Goal: Ask a question: Seek information or help from site administrators or community

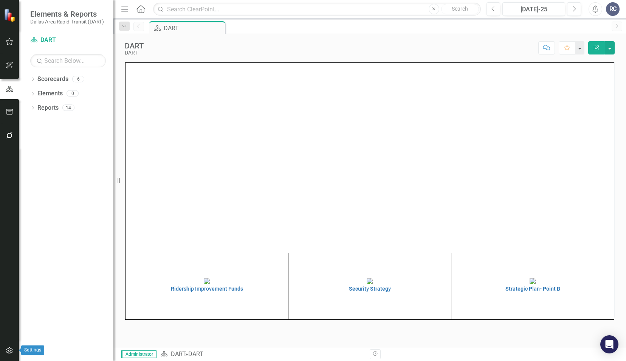
click at [9, 351] on icon "button" at bounding box center [10, 351] width 8 height 6
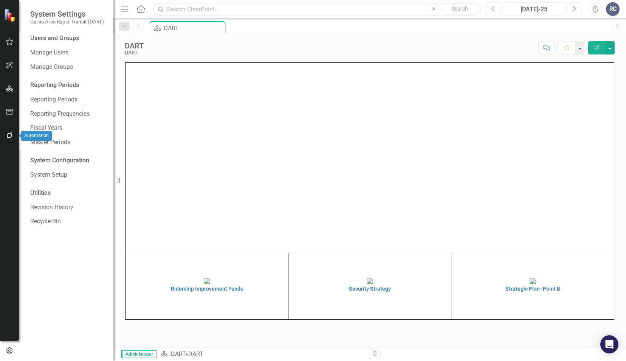
click at [11, 135] on icon "button" at bounding box center [9, 135] width 6 height 6
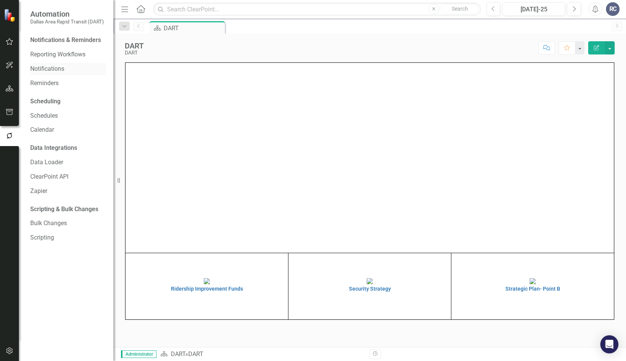
click at [61, 68] on link "Notifications" at bounding box center [68, 69] width 76 height 9
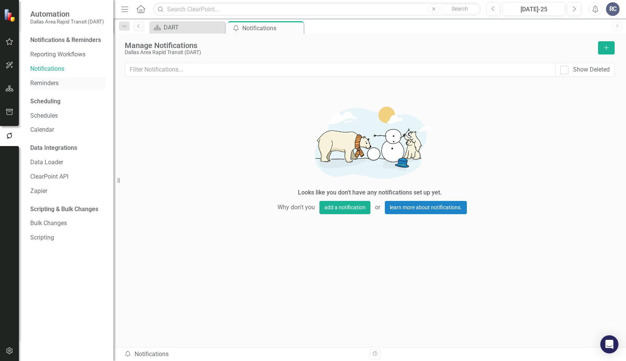
click at [57, 82] on link "Reminders" at bounding box center [68, 83] width 76 height 9
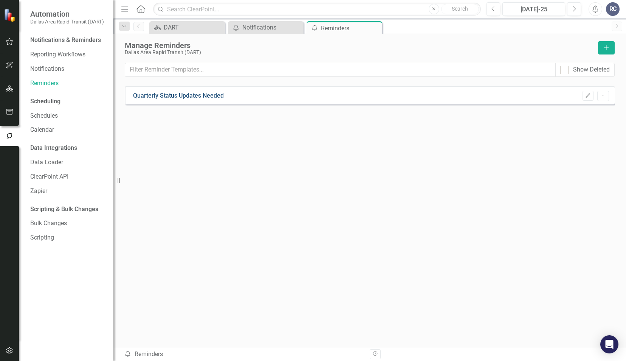
click at [186, 95] on link "Quarterly Status Updates Needed" at bounding box center [178, 96] width 91 height 9
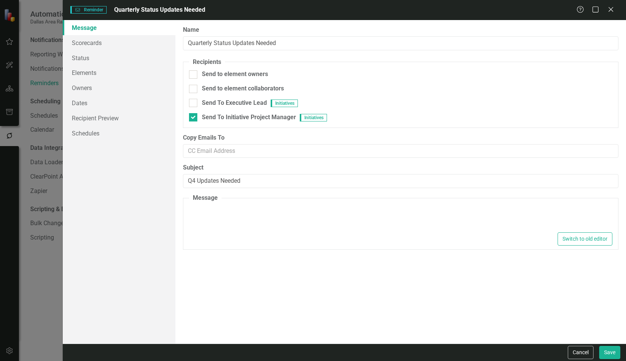
type textarea "<p>Dear {FirstName},</p> <p>Please log into&nbsp;<a href="[URL][DOMAIN_NAME]">C…"
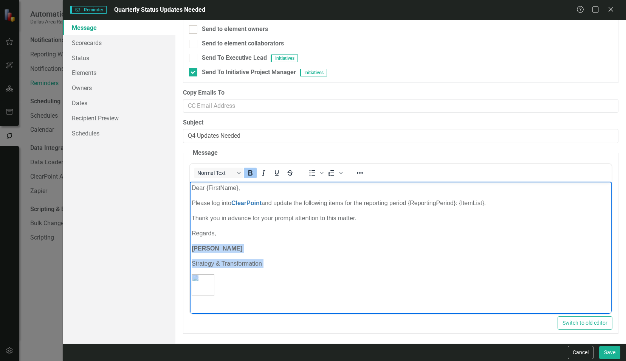
scroll to position [5, 0]
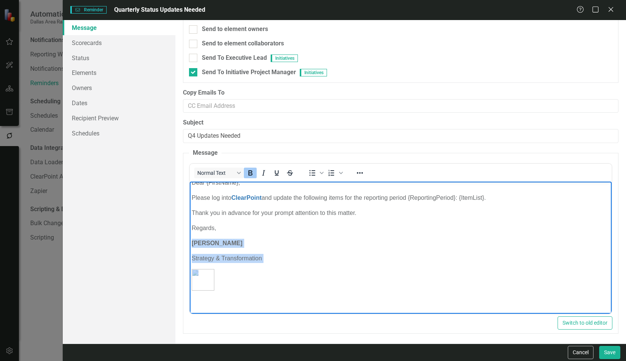
drag, startPoint x: 191, startPoint y: 245, endPoint x: 275, endPoint y: 359, distance: 142.1
click at [275, 313] on html "Dear {FirstName}, Please log into ClearPoint and update the following items for…" at bounding box center [400, 244] width 422 height 137
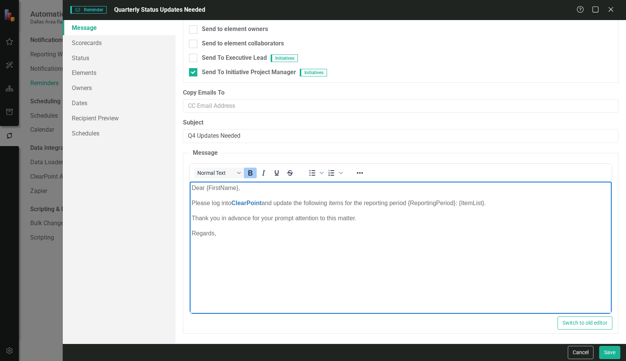
scroll to position [0, 0]
drag, startPoint x: 271, startPoint y: 248, endPoint x: 190, endPoint y: 244, distance: 81.4
click at [190, 244] on body "Dear {FirstName}, Please log into ClearPoint and update the following items for…" at bounding box center [400, 237] width 422 height 113
click at [250, 177] on button "Bold" at bounding box center [250, 173] width 13 height 11
click at [188, 244] on fieldset "Message <p>Dear {FirstName},</p> <p>Please log into&nbsp;<a href="[URL][DOMAIN_…" at bounding box center [401, 241] width 436 height 185
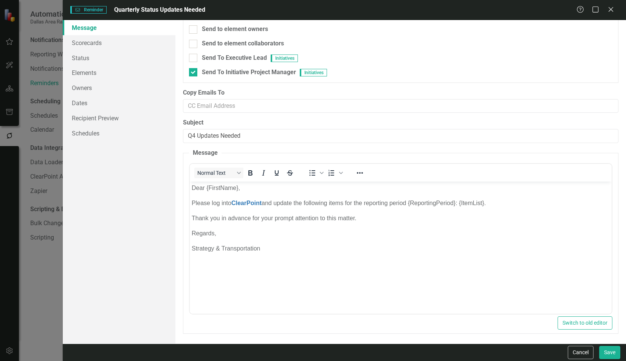
click at [236, 261] on body "Dear {FirstName}, Please log into ClearPoint and update the following items for…" at bounding box center [400, 237] width 422 height 113
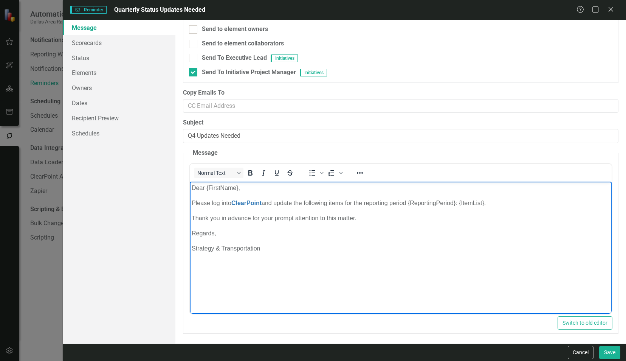
click at [251, 215] on p "Thank you in advance for your prompt attention to this matter." at bounding box center [400, 217] width 418 height 9
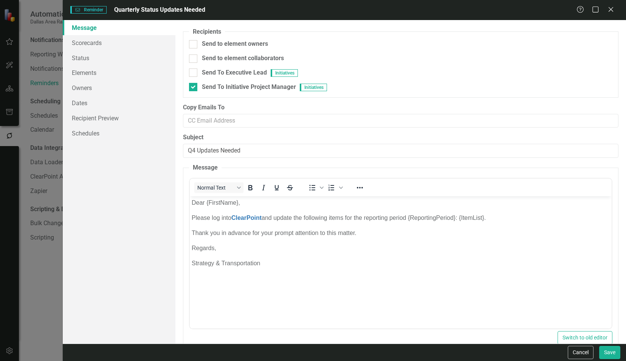
scroll to position [45, 0]
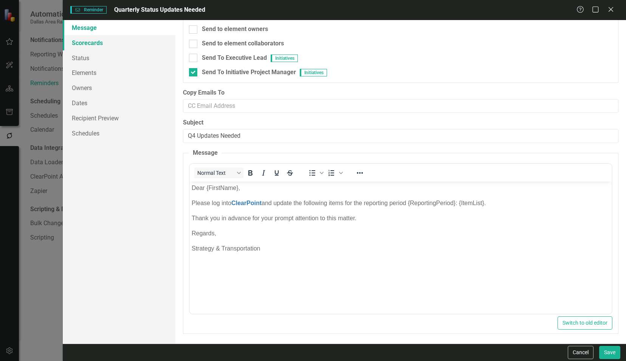
click at [95, 44] on link "Scorecards" at bounding box center [119, 42] width 113 height 15
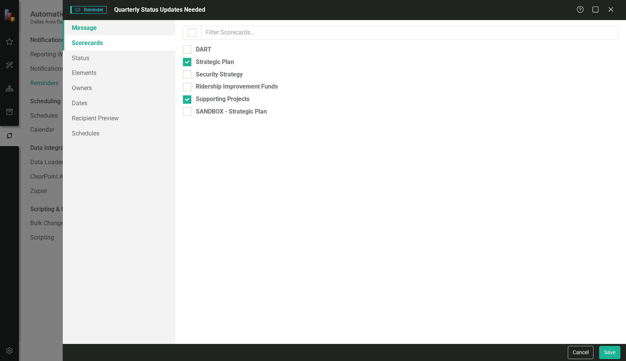
click at [93, 32] on link "Message" at bounding box center [119, 27] width 113 height 15
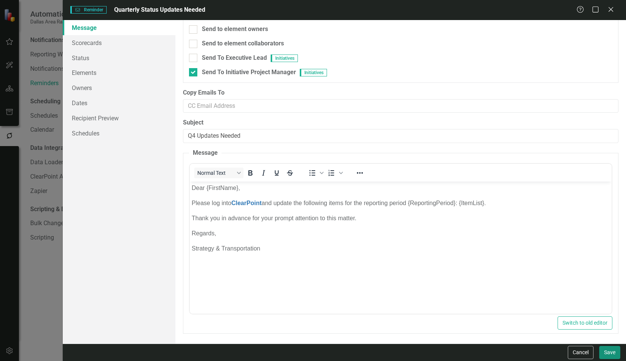
click at [607, 354] on button "Save" at bounding box center [609, 352] width 21 height 13
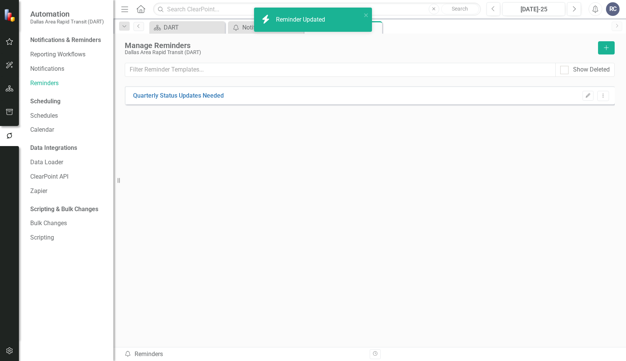
click at [288, 175] on div "Quarterly Status Updates Needed Edit Dropdown Menu" at bounding box center [370, 202] width 490 height 233
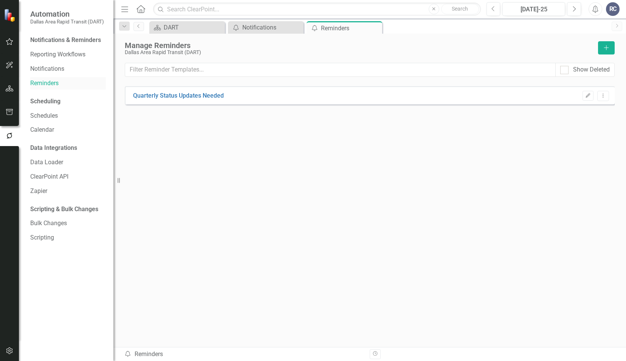
click at [49, 84] on link "Reminders" at bounding box center [68, 83] width 76 height 9
click at [196, 94] on link "Quarterly Status Updates Needed" at bounding box center [178, 96] width 91 height 9
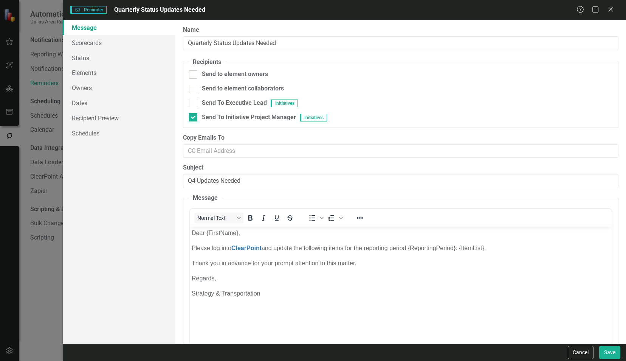
scroll to position [0, 0]
click at [112, 39] on link "Scorecards" at bounding box center [119, 42] width 113 height 15
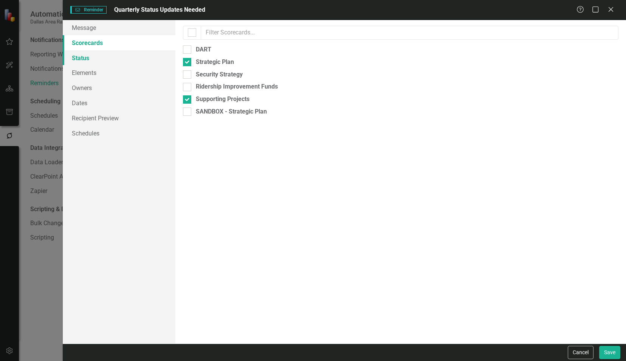
click at [100, 61] on link "Status" at bounding box center [119, 57] width 113 height 15
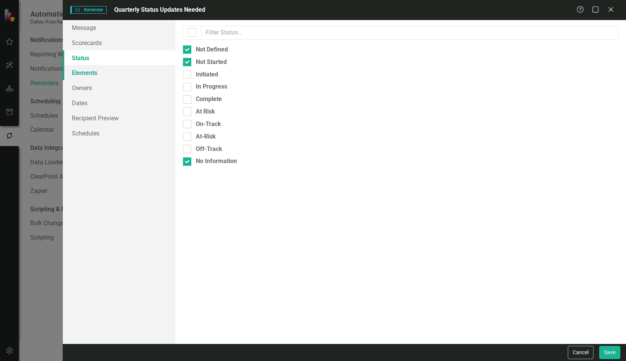
click at [98, 75] on link "Elements" at bounding box center [119, 72] width 113 height 15
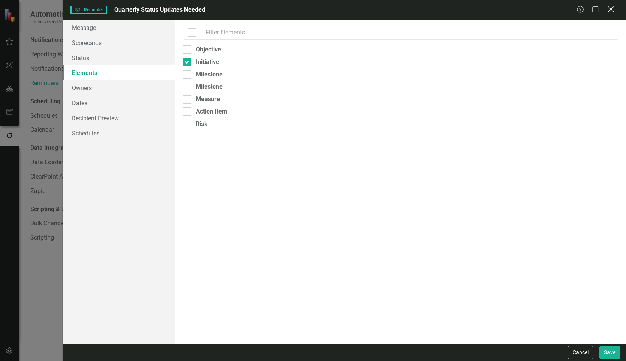
click at [608, 9] on icon "Close" at bounding box center [610, 9] width 9 height 7
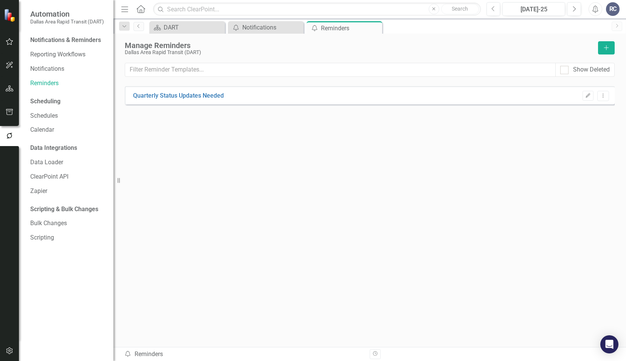
click at [262, 177] on div "Quarterly Status Updates Needed Edit Dropdown Menu" at bounding box center [370, 202] width 490 height 233
click at [375, 28] on icon at bounding box center [375, 28] width 4 height 4
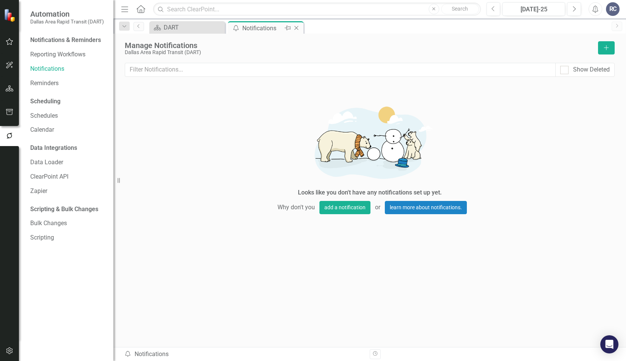
click at [300, 27] on icon "Close" at bounding box center [297, 28] width 8 height 6
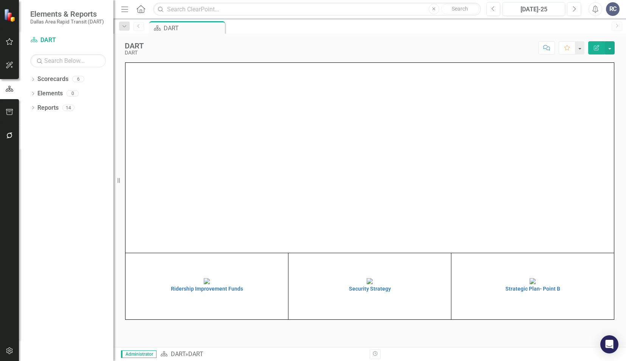
click at [279, 24] on div "Scorecard DART Pin" at bounding box center [378, 27] width 460 height 12
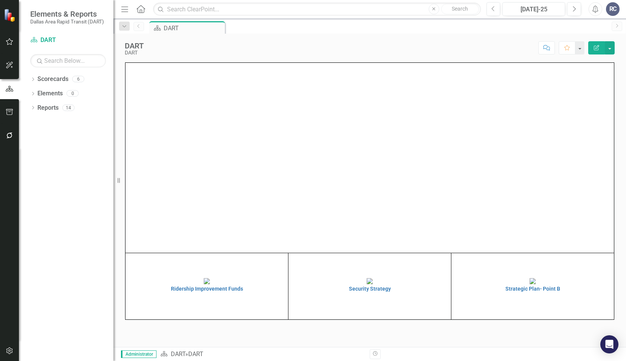
click at [270, 55] on div "DART DART Score: N/A [DATE]-25 Completed Comment Favorite Edit Report" at bounding box center [369, 45] width 513 height 23
click at [530, 284] on img at bounding box center [533, 281] width 6 height 6
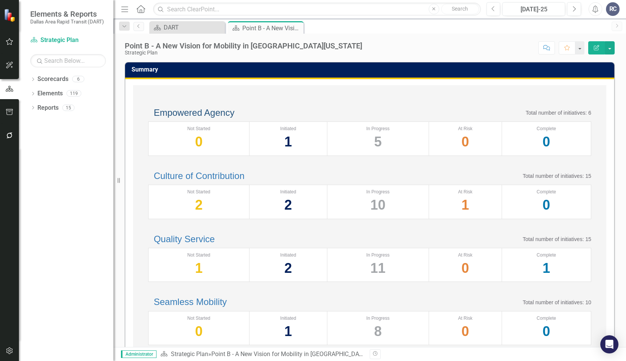
click at [228, 116] on link "Empowered Agency" at bounding box center [194, 112] width 81 height 10
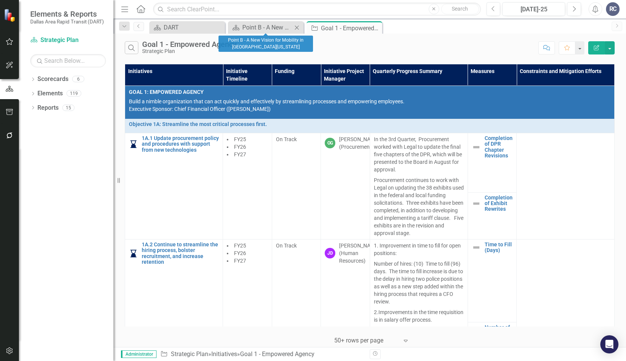
click at [296, 28] on icon "Close" at bounding box center [297, 28] width 8 height 6
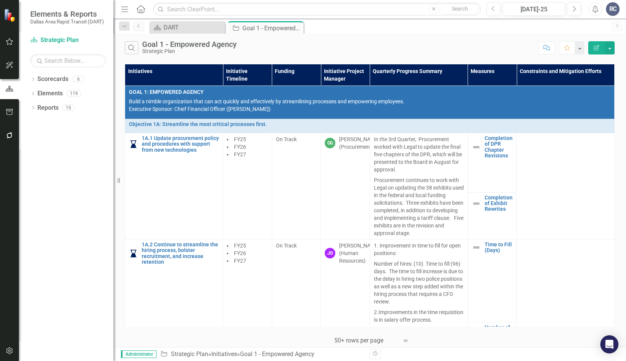
click at [419, 45] on div "Search Goal 1 - Empowered Agency Strategic Plan" at bounding box center [330, 47] width 410 height 13
click at [304, 47] on div "Search Goal 1 - Empowered Agency Strategic Plan" at bounding box center [330, 47] width 410 height 13
click at [5, 134] on button "button" at bounding box center [9, 136] width 17 height 16
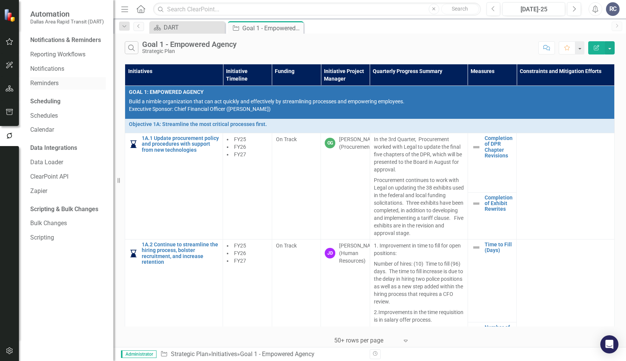
click at [43, 82] on link "Reminders" at bounding box center [68, 83] width 76 height 9
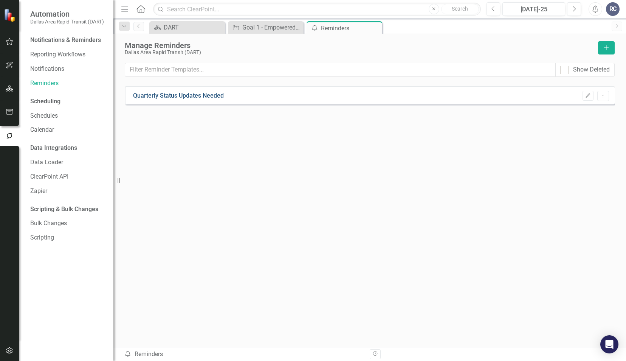
click at [169, 95] on link "Quarterly Status Updates Needed" at bounding box center [178, 96] width 91 height 9
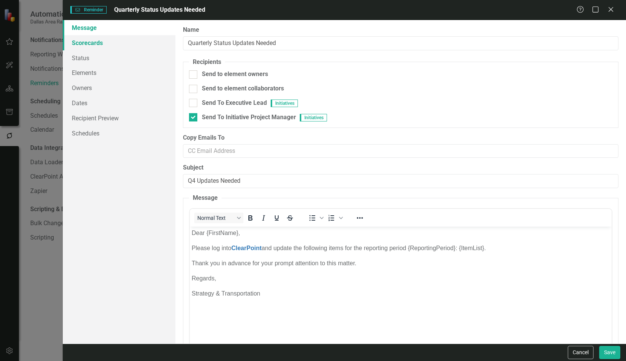
click at [82, 47] on link "Scorecards" at bounding box center [119, 42] width 113 height 15
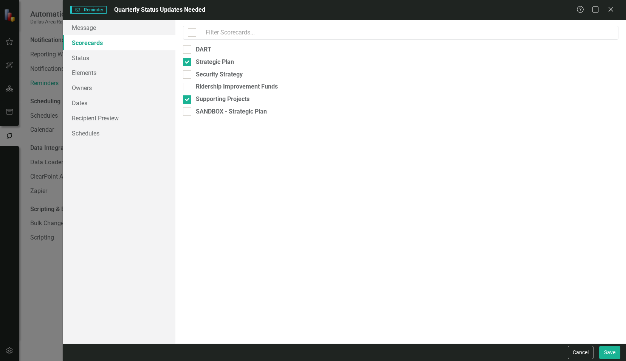
click at [82, 47] on link "Scorecards" at bounding box center [119, 42] width 113 height 15
click at [87, 29] on link "Message" at bounding box center [119, 27] width 113 height 15
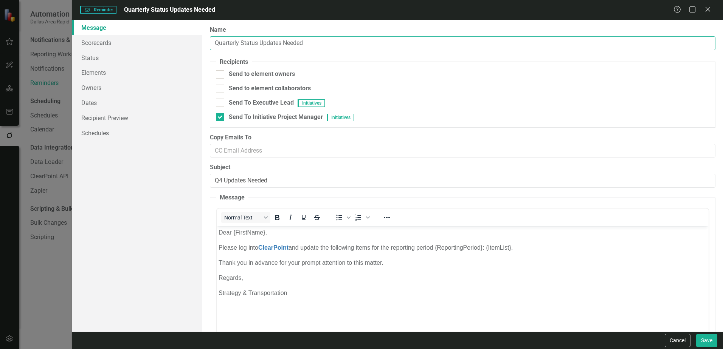
drag, startPoint x: 294, startPoint y: 44, endPoint x: 290, endPoint y: 45, distance: 4.2
click at [292, 45] on input "Quarterly Status Updates Needed" at bounding box center [463, 43] width 506 height 14
click at [237, 44] on input "Quarterly Status Updates Needed" at bounding box center [463, 43] width 506 height 14
click at [297, 44] on input "Quarterly Status Updates Needed" at bounding box center [463, 43] width 506 height 14
click at [92, 56] on link "Status" at bounding box center [137, 57] width 130 height 15
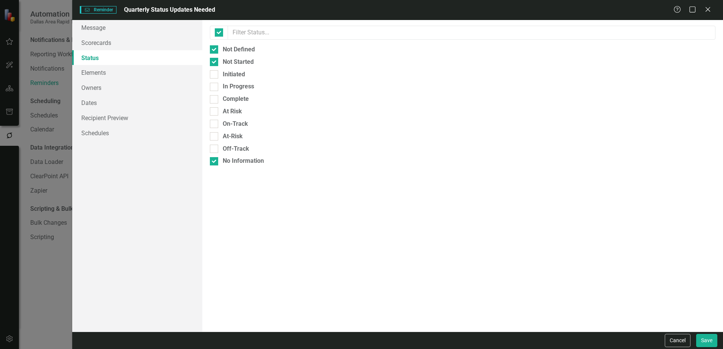
checkbox input "false"
click at [96, 73] on link "Elements" at bounding box center [137, 72] width 130 height 15
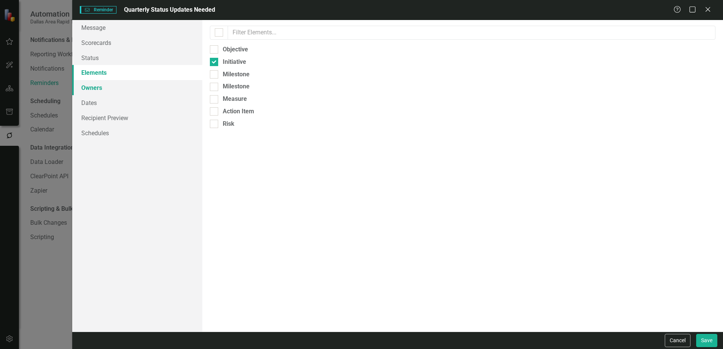
click at [111, 87] on link "Owners" at bounding box center [137, 87] width 130 height 15
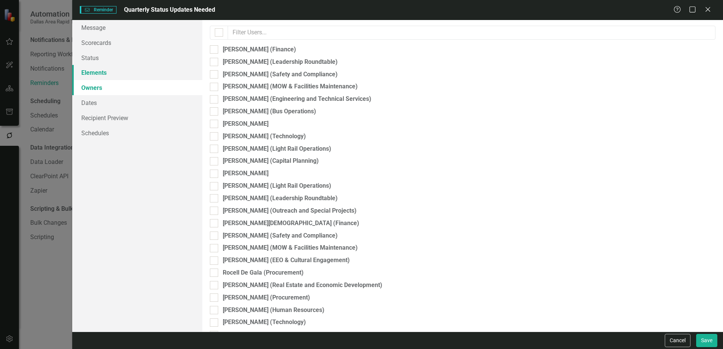
click at [98, 71] on link "Elements" at bounding box center [137, 72] width 130 height 15
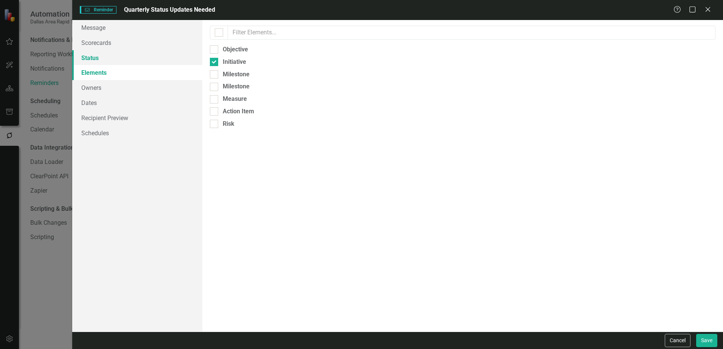
click at [102, 53] on link "Status" at bounding box center [137, 57] width 130 height 15
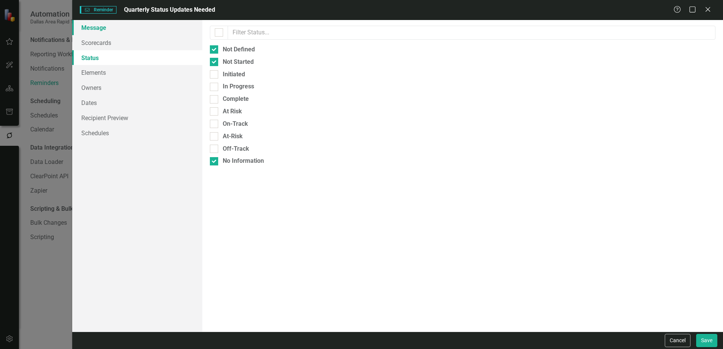
click at [104, 30] on link "Message" at bounding box center [137, 27] width 130 height 15
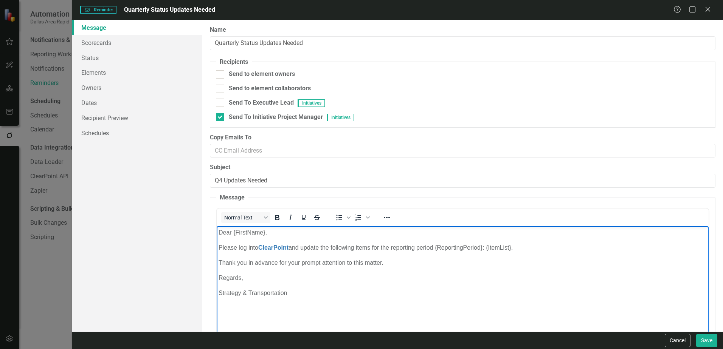
click at [335, 291] on p "Strategy & Transportation" at bounding box center [463, 293] width 488 height 9
click at [144, 45] on link "Scorecards" at bounding box center [137, 42] width 130 height 15
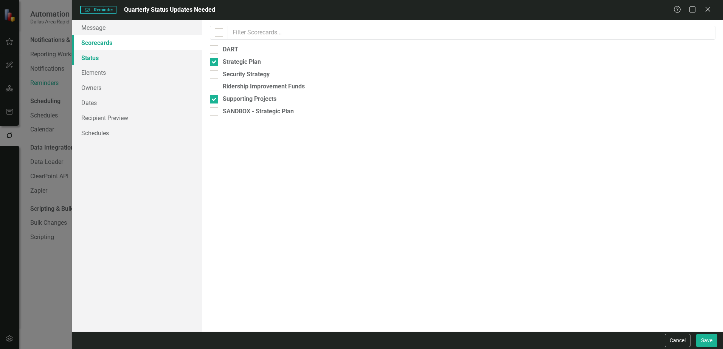
click at [143, 62] on link "Status" at bounding box center [137, 57] width 130 height 15
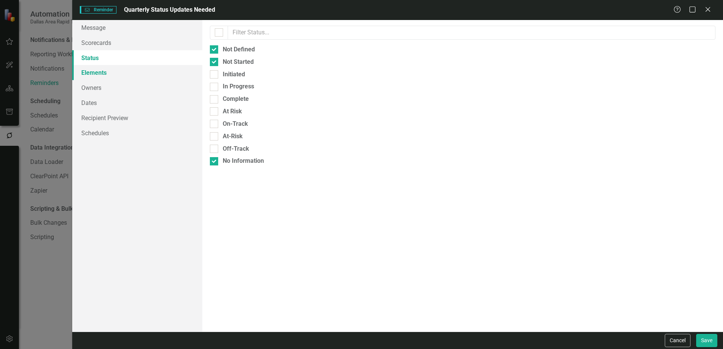
click at [144, 68] on link "Elements" at bounding box center [137, 72] width 130 height 15
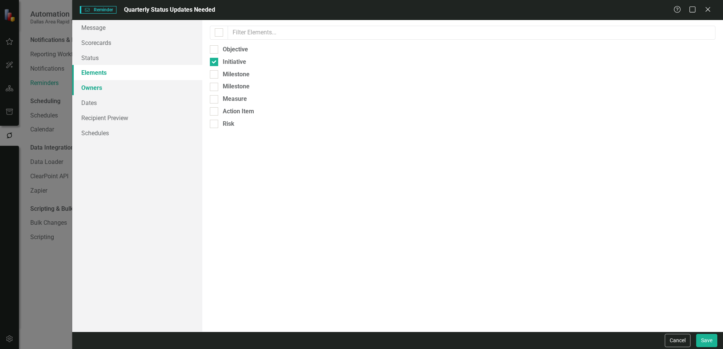
click at [143, 82] on link "Owners" at bounding box center [137, 87] width 130 height 15
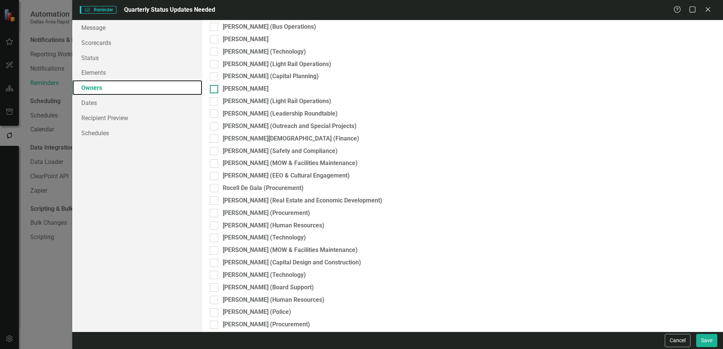
scroll to position [151, 0]
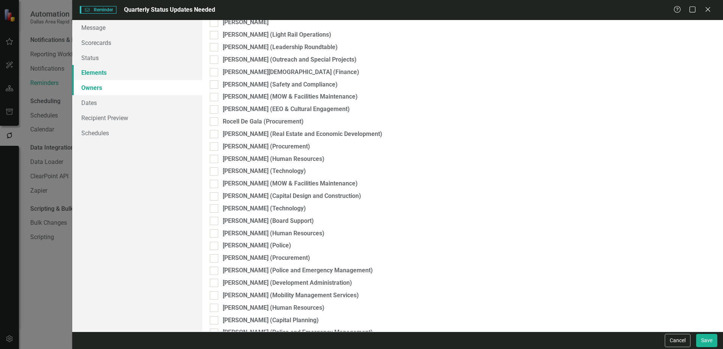
click at [117, 67] on link "Elements" at bounding box center [137, 72] width 130 height 15
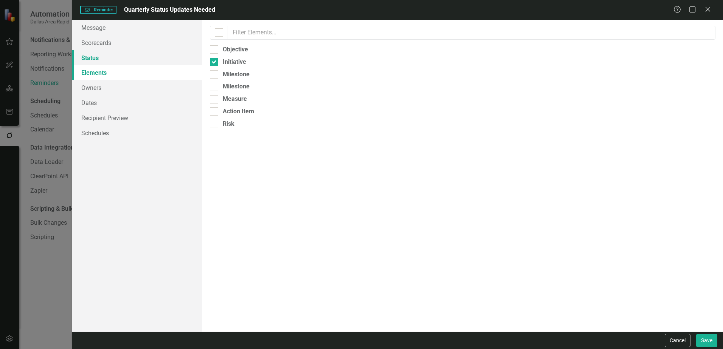
click at [120, 60] on link "Status" at bounding box center [137, 57] width 130 height 15
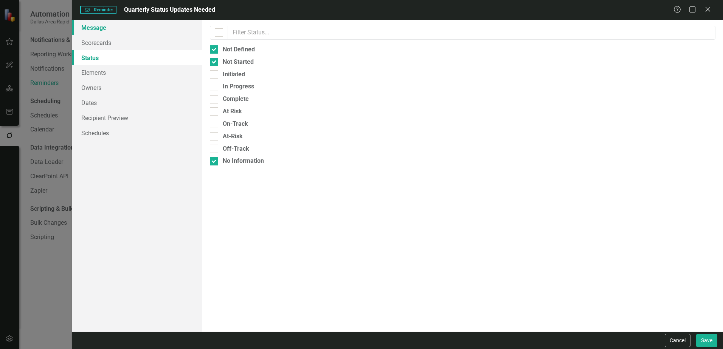
click at [127, 27] on link "Message" at bounding box center [137, 27] width 130 height 15
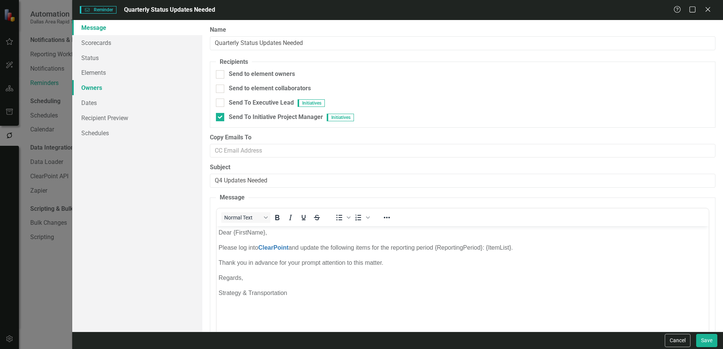
click at [127, 92] on link "Owners" at bounding box center [137, 87] width 130 height 15
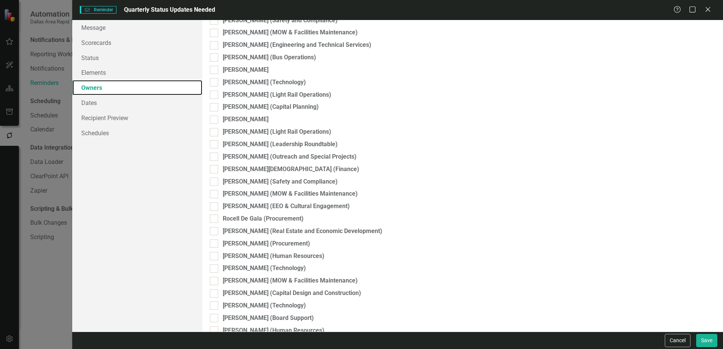
scroll to position [0, 0]
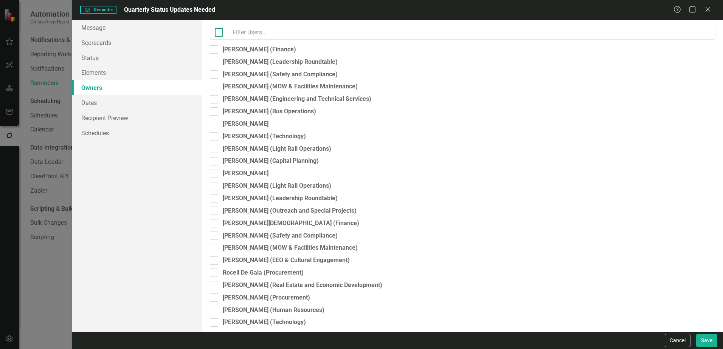
click at [219, 31] on input "checkbox" at bounding box center [217, 30] width 5 height 5
checkbox input "true"
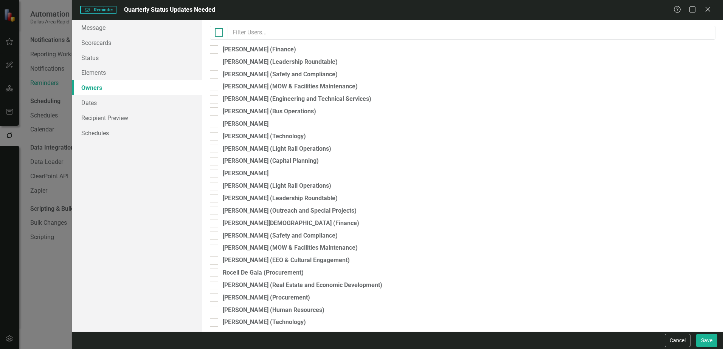
checkbox input "true"
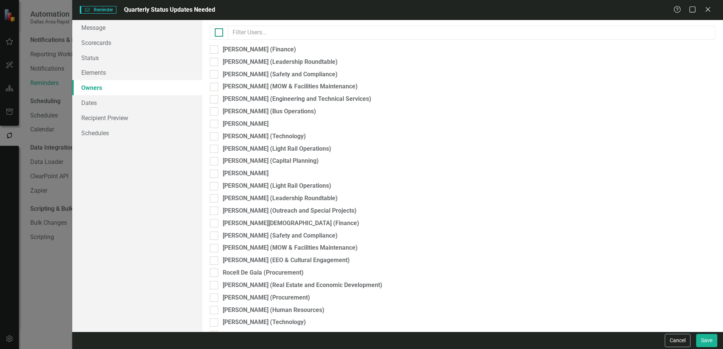
checkbox input "true"
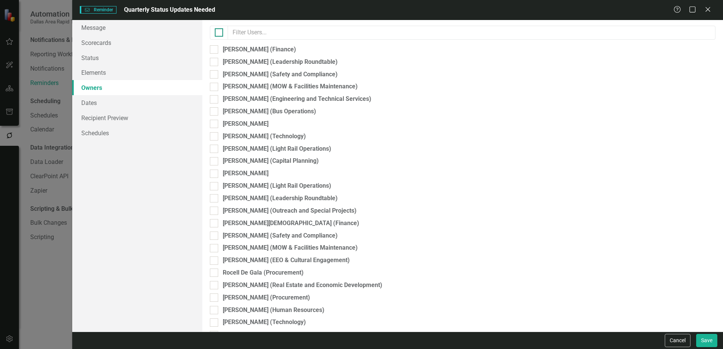
checkbox input "true"
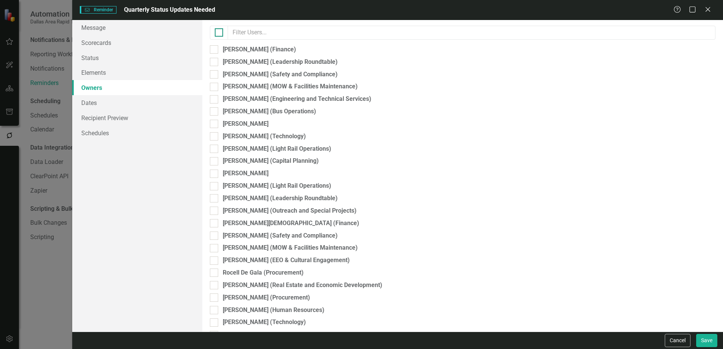
checkbox input "true"
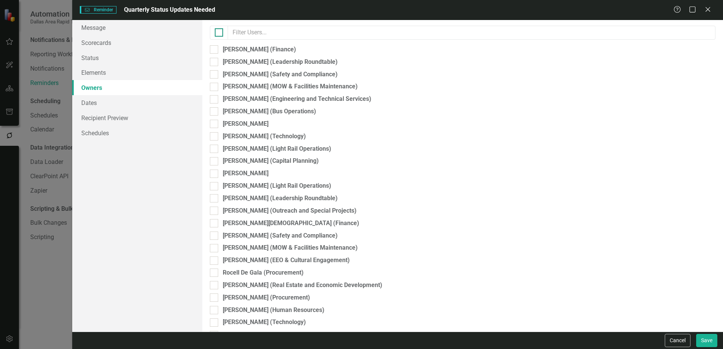
checkbox input "true"
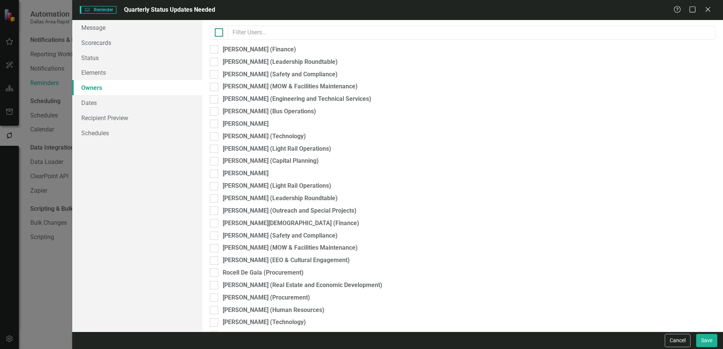
checkbox input "true"
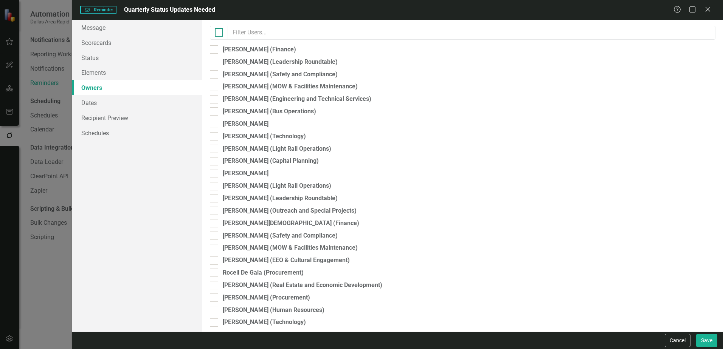
checkbox input "true"
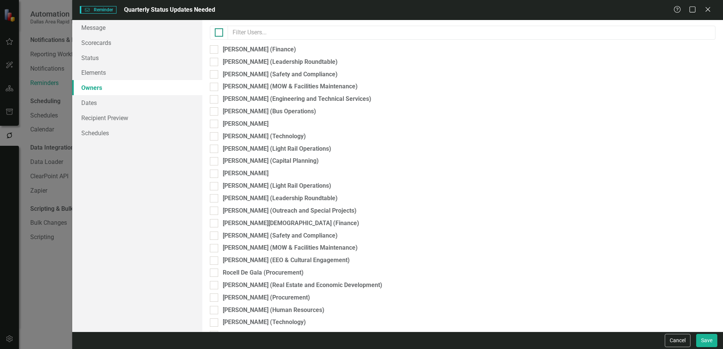
checkbox input "true"
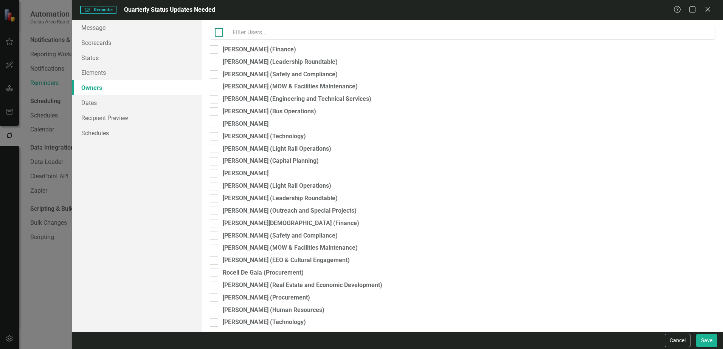
checkbox input "true"
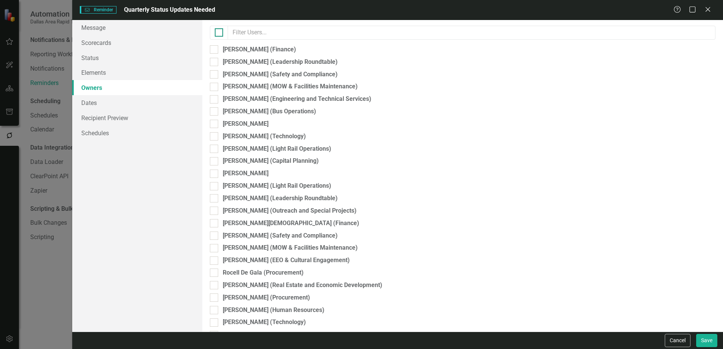
checkbox input "true"
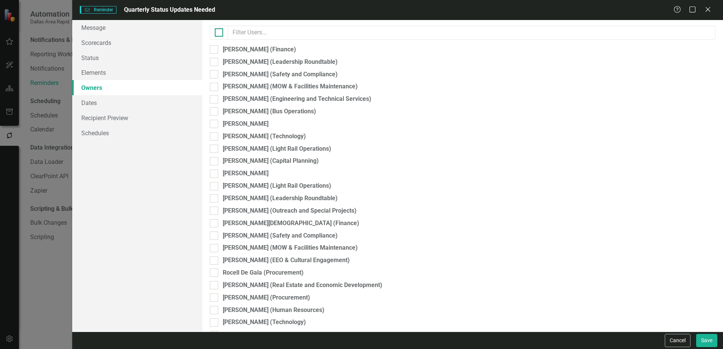
checkbox input "true"
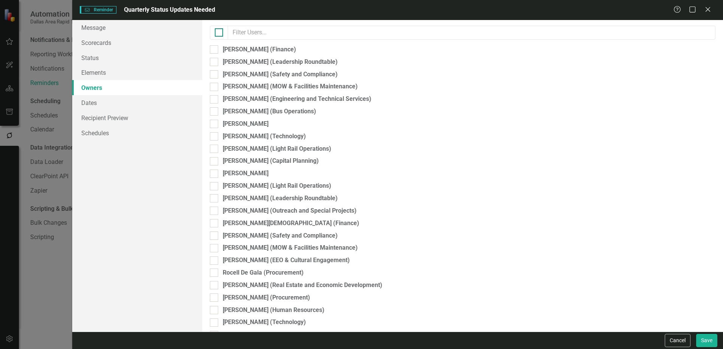
checkbox input "true"
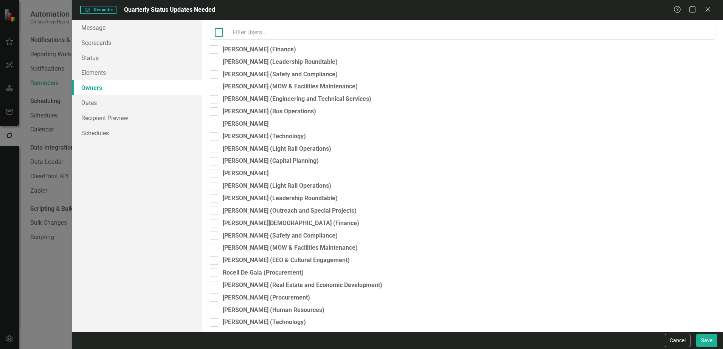
checkbox input "true"
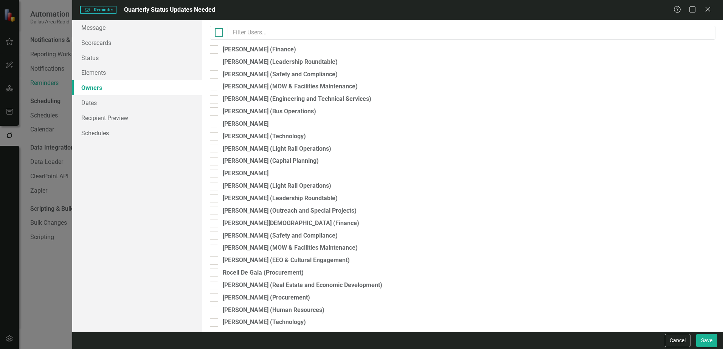
checkbox input "true"
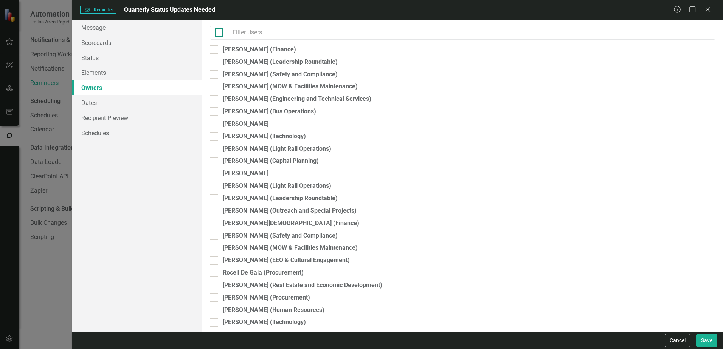
checkbox input "true"
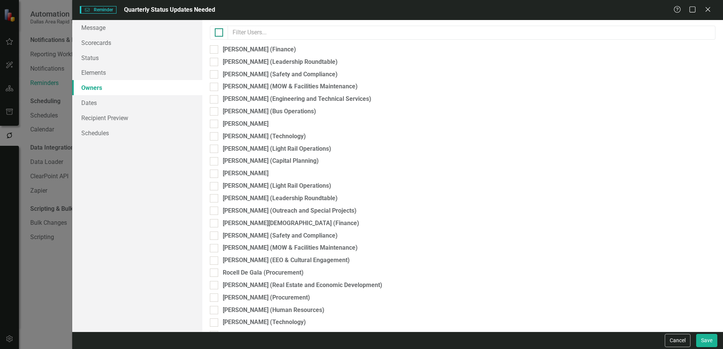
checkbox input "true"
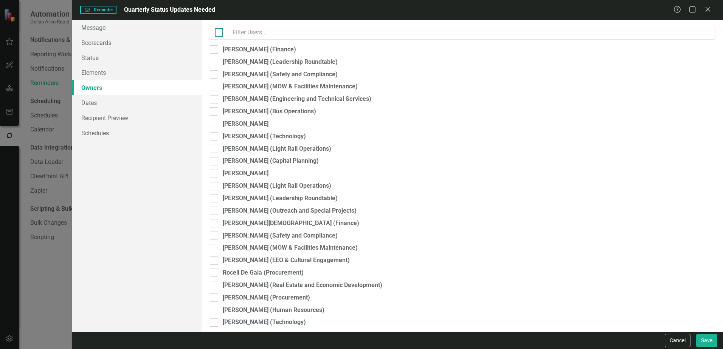
checkbox input "true"
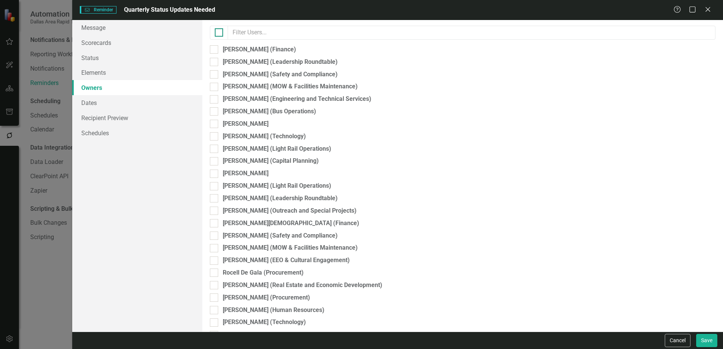
checkbox input "true"
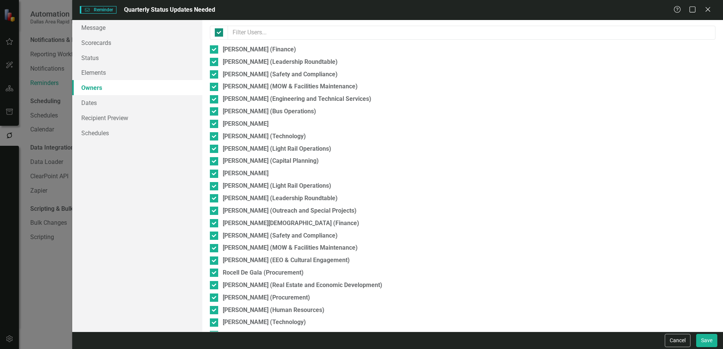
click at [219, 31] on input "checkbox" at bounding box center [217, 30] width 5 height 5
checkbox input "false"
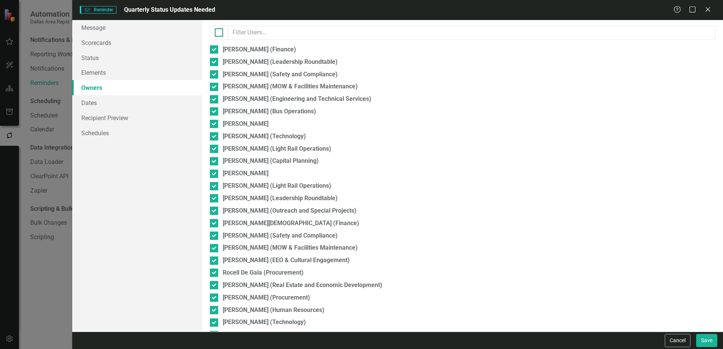
checkbox input "false"
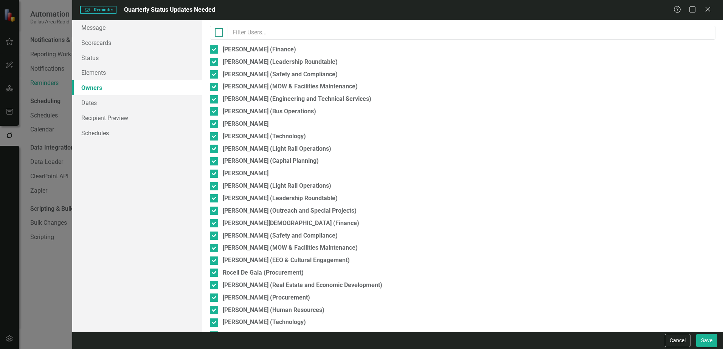
checkbox input "false"
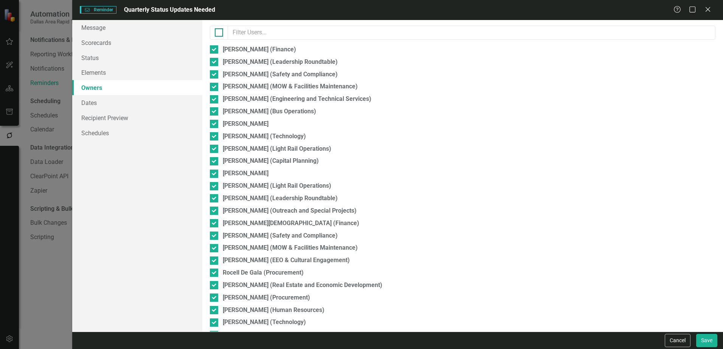
checkbox input "false"
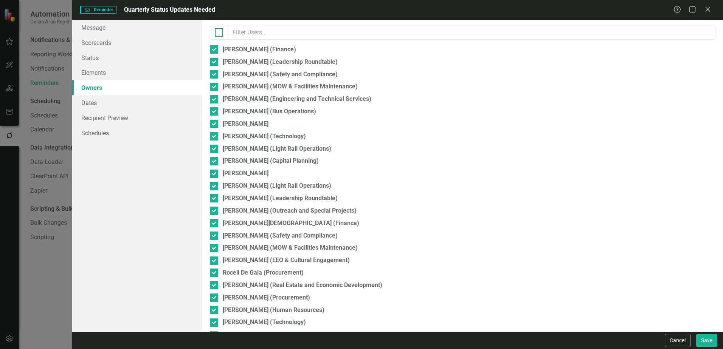
checkbox input "false"
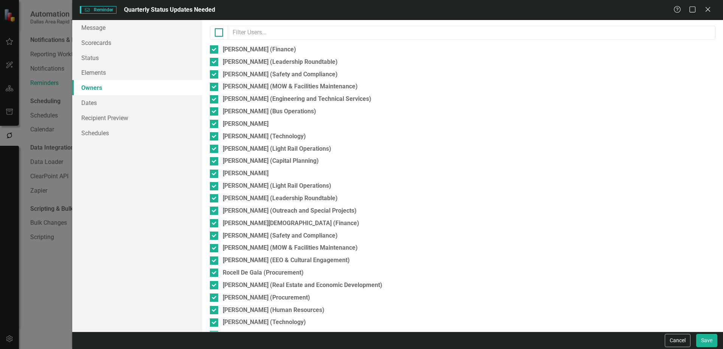
checkbox input "false"
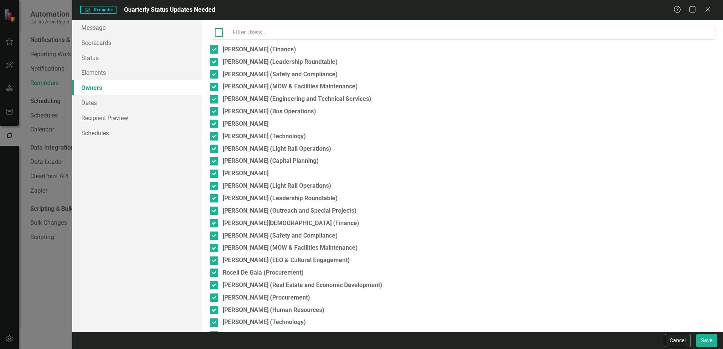
checkbox input "false"
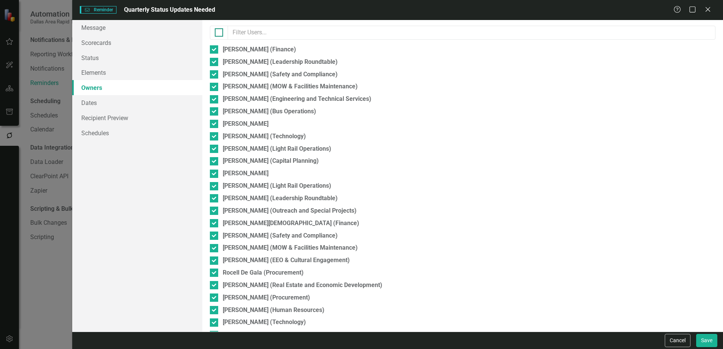
checkbox input "false"
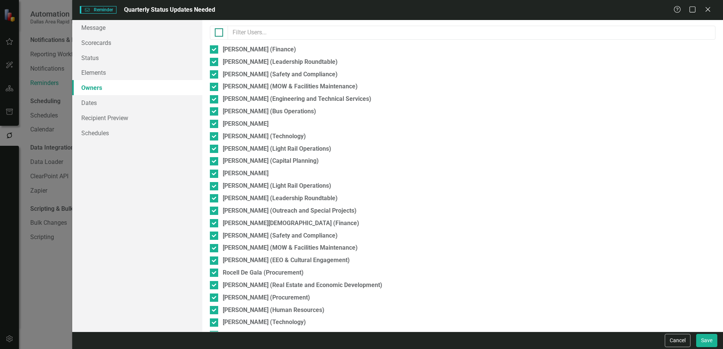
checkbox input "false"
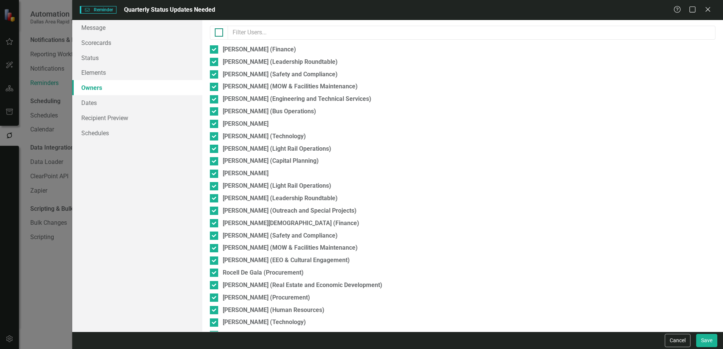
checkbox input "false"
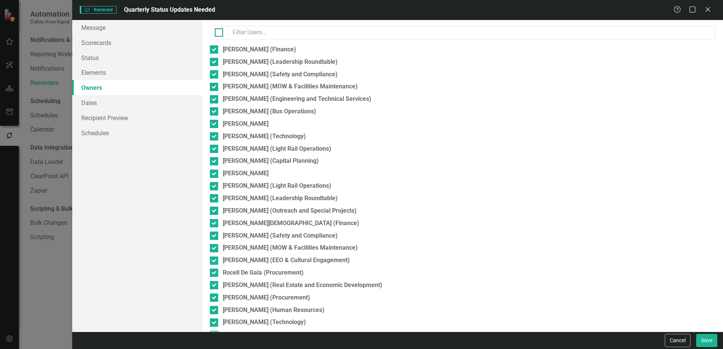
checkbox input "false"
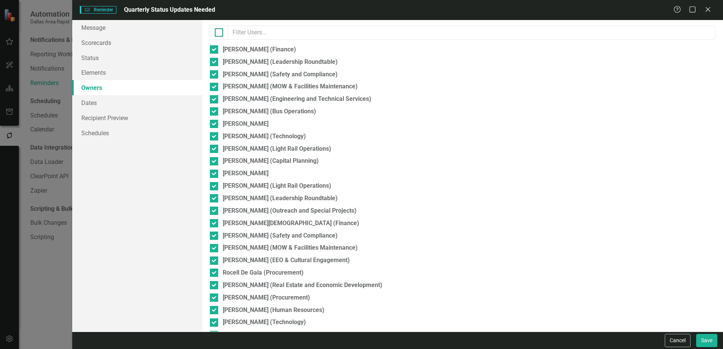
checkbox input "false"
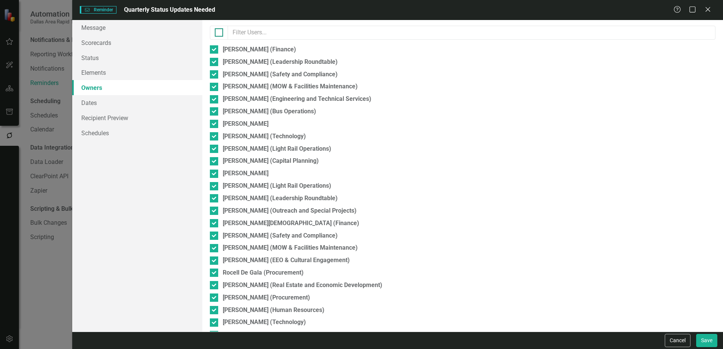
checkbox input "false"
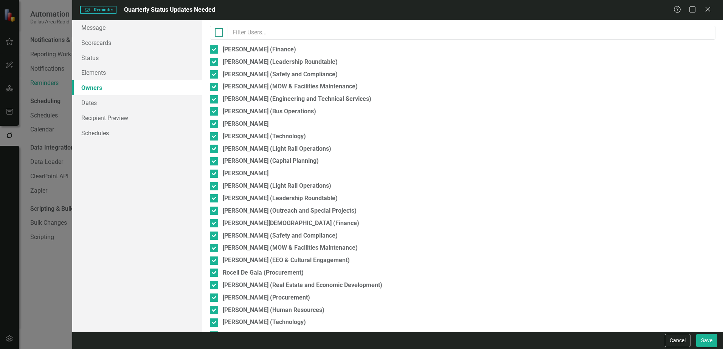
checkbox input "false"
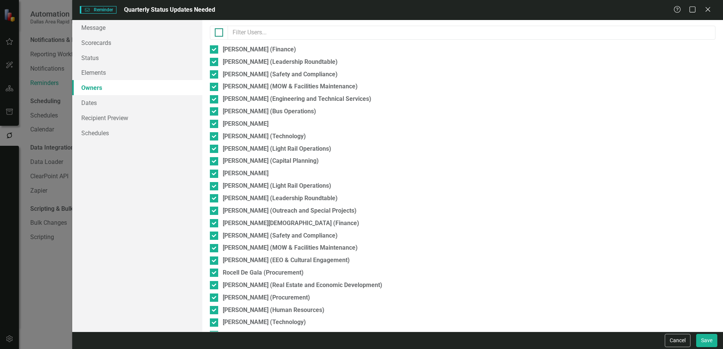
checkbox input "false"
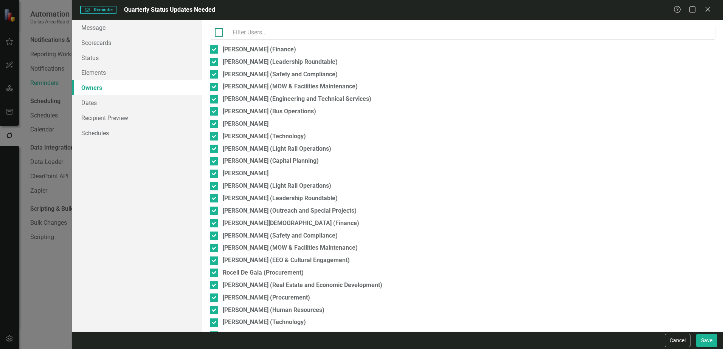
checkbox input "false"
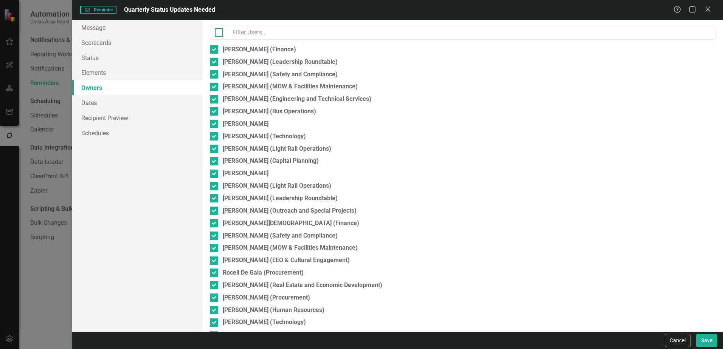
checkbox input "false"
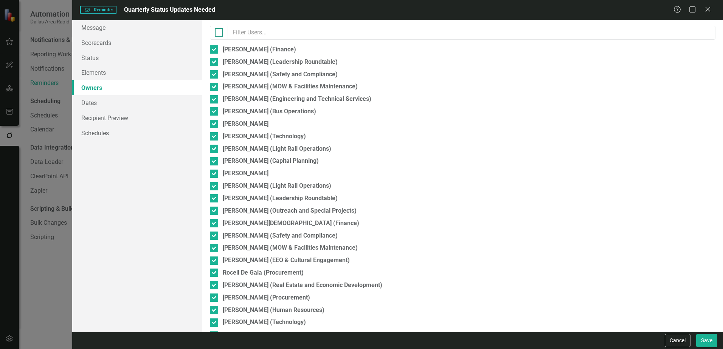
checkbox input "false"
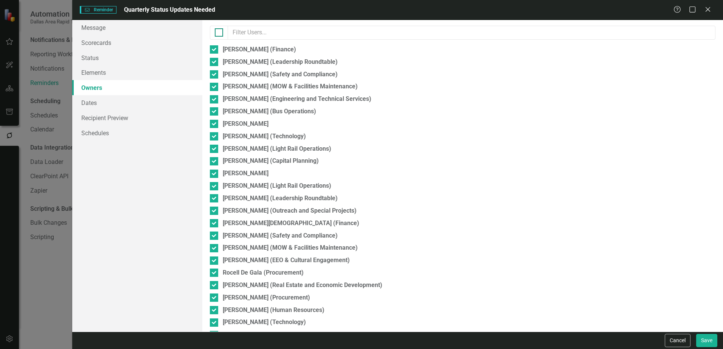
checkbox input "false"
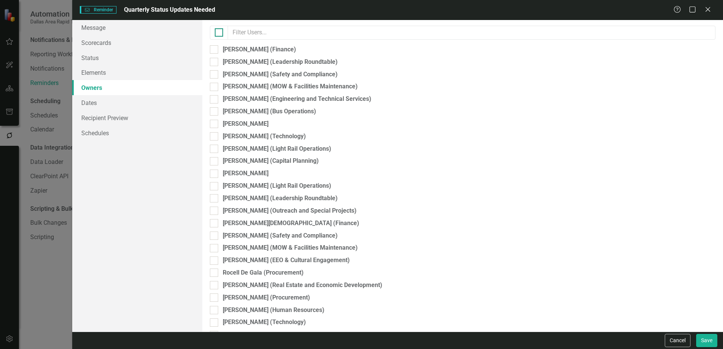
click at [219, 31] on input "checkbox" at bounding box center [217, 30] width 5 height 5
checkbox input "true"
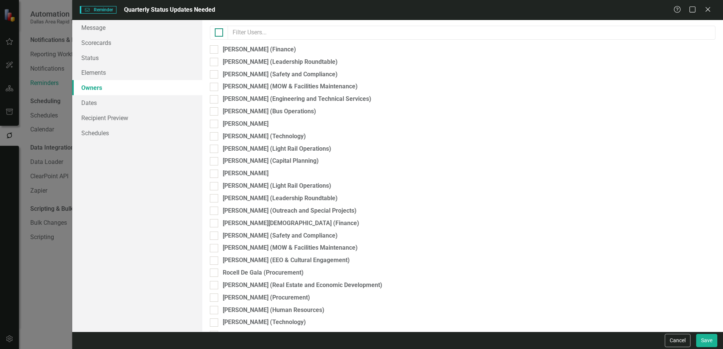
checkbox input "true"
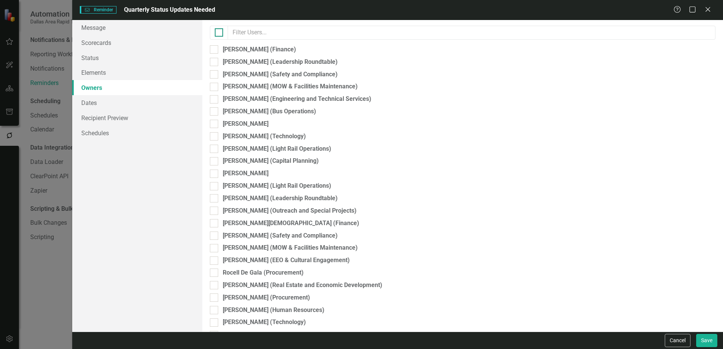
checkbox input "true"
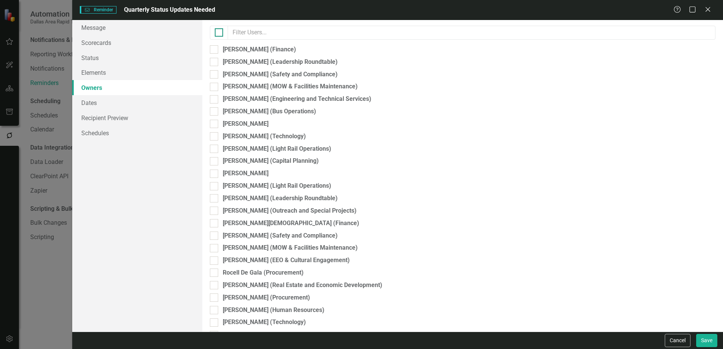
checkbox input "true"
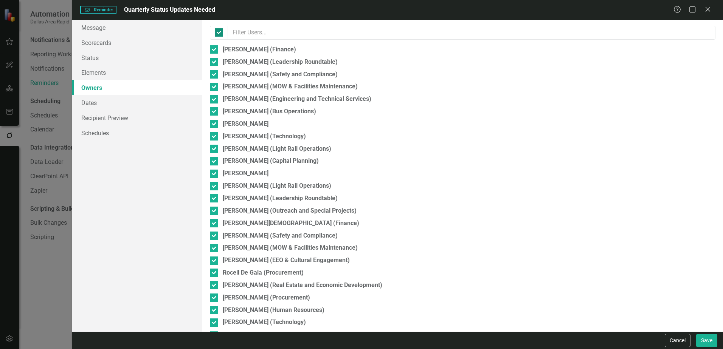
click at [219, 31] on input "checkbox" at bounding box center [217, 30] width 5 height 5
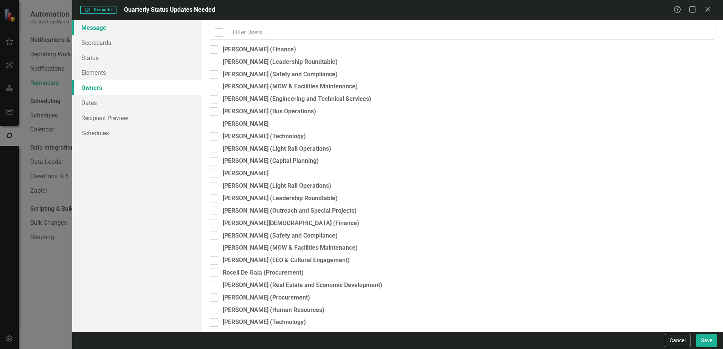
click at [123, 29] on link "Message" at bounding box center [137, 27] width 130 height 15
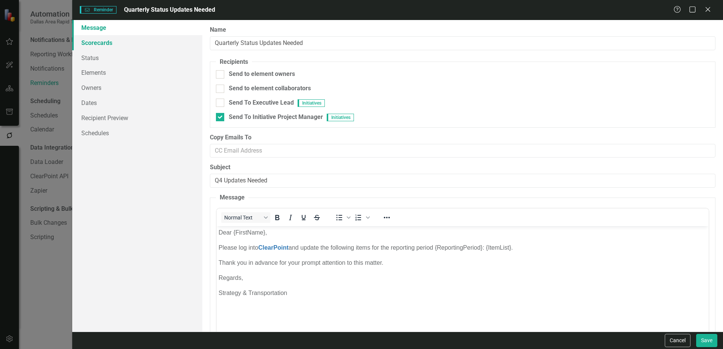
click at [93, 44] on link "Scorecards" at bounding box center [137, 42] width 130 height 15
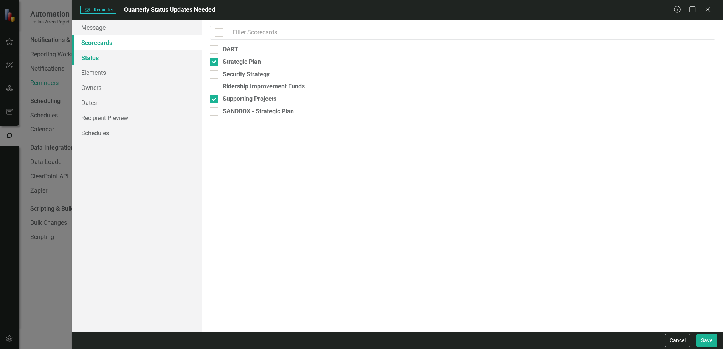
click at [91, 56] on link "Status" at bounding box center [137, 57] width 130 height 15
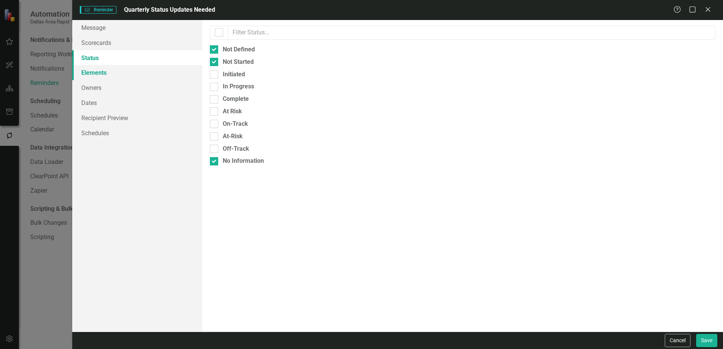
click at [97, 69] on link "Elements" at bounding box center [137, 72] width 130 height 15
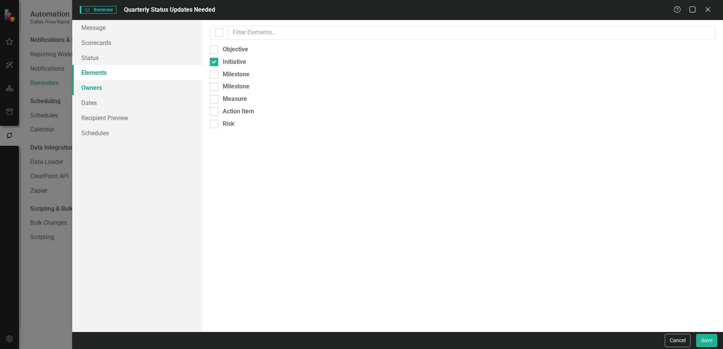
click at [96, 87] on link "Owners" at bounding box center [137, 87] width 130 height 15
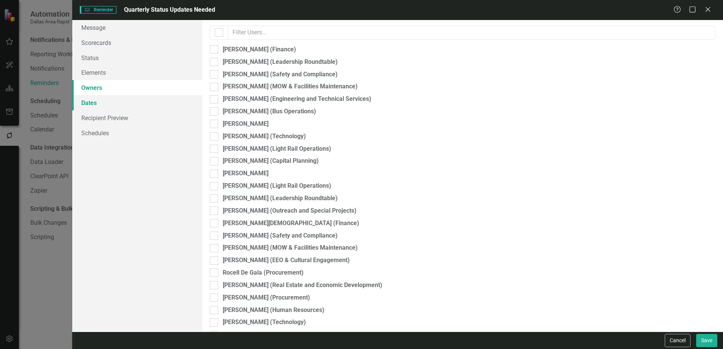
click at [130, 100] on link "Dates" at bounding box center [137, 102] width 130 height 15
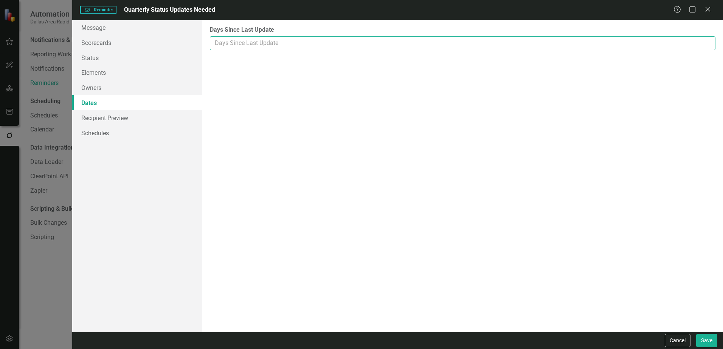
click at [281, 44] on input "Days Since Last Update" at bounding box center [463, 43] width 506 height 14
click at [124, 83] on link "Owners" at bounding box center [137, 87] width 130 height 15
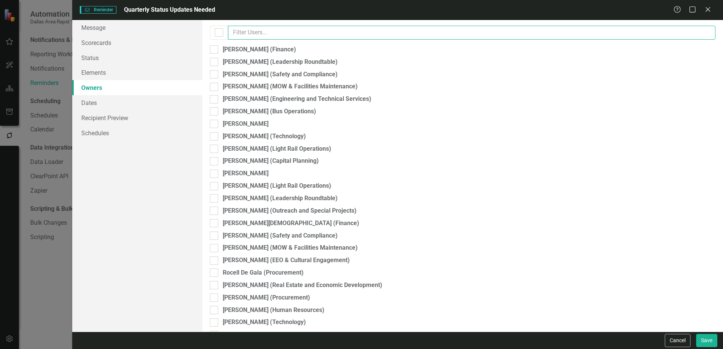
click at [277, 31] on input "text" at bounding box center [471, 33] width 487 height 14
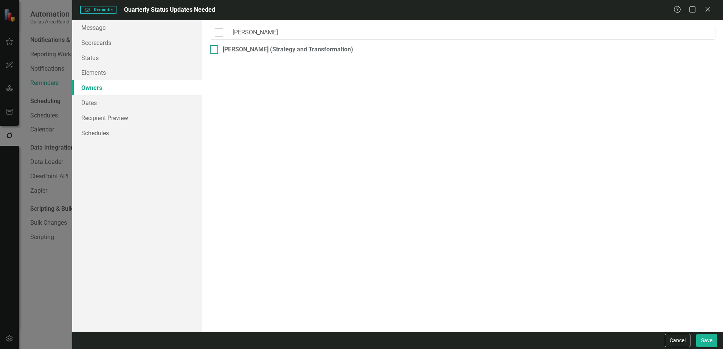
click at [214, 48] on input "[PERSON_NAME] (Strategy and Transformation)" at bounding box center [212, 47] width 5 height 5
click at [109, 106] on link "Dates" at bounding box center [137, 102] width 130 height 15
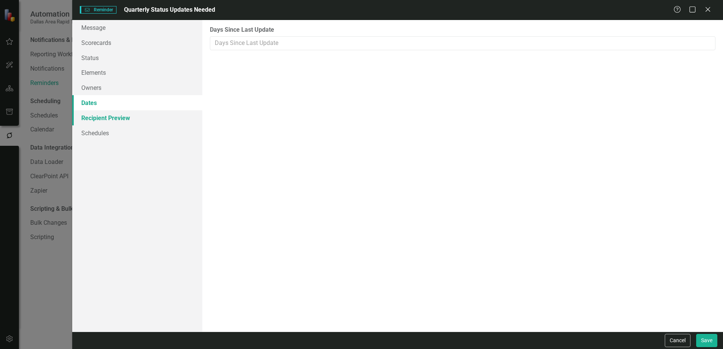
click at [108, 123] on link "Recipient Preview" at bounding box center [137, 117] width 130 height 15
click at [111, 103] on link "Dates" at bounding box center [137, 102] width 130 height 15
click at [250, 48] on input "Days Since Last Update" at bounding box center [463, 43] width 506 height 14
click at [626, 39] on input "1" at bounding box center [463, 43] width 506 height 14
click at [626, 42] on input "2" at bounding box center [463, 43] width 506 height 14
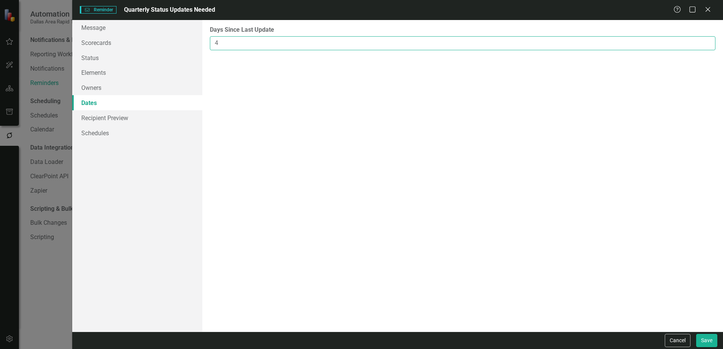
click at [626, 42] on input "4" at bounding box center [463, 43] width 506 height 14
click at [626, 42] on input "5" at bounding box center [463, 43] width 506 height 14
click at [626, 42] on input "6" at bounding box center [463, 43] width 506 height 14
click at [626, 42] on input "7" at bounding box center [463, 43] width 506 height 14
click at [626, 42] on input "8" at bounding box center [463, 43] width 506 height 14
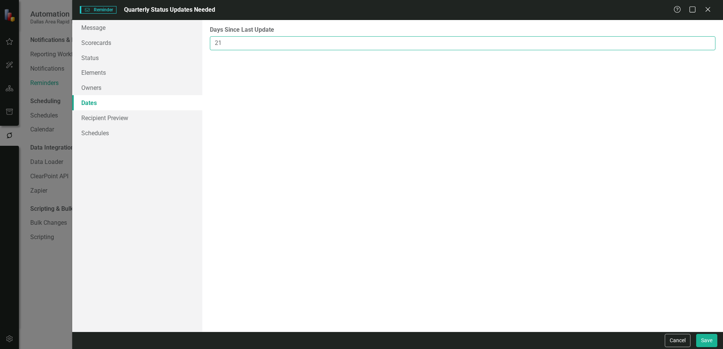
click at [626, 42] on input "21" at bounding box center [463, 43] width 506 height 14
click at [626, 42] on input "50" at bounding box center [463, 43] width 506 height 14
click at [128, 122] on link "Recipient Preview" at bounding box center [137, 117] width 130 height 15
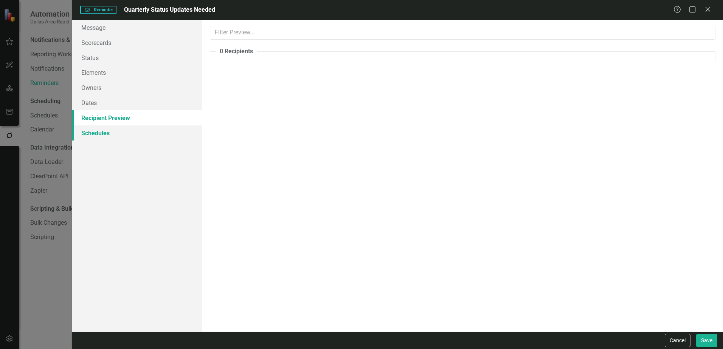
click at [120, 134] on link "Schedules" at bounding box center [137, 133] width 130 height 15
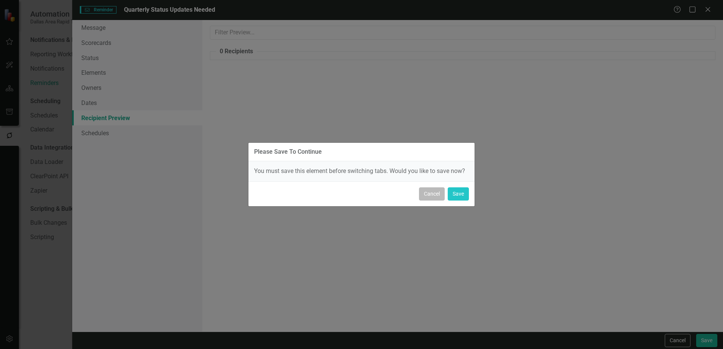
click at [428, 198] on button "Cancel" at bounding box center [432, 194] width 26 height 13
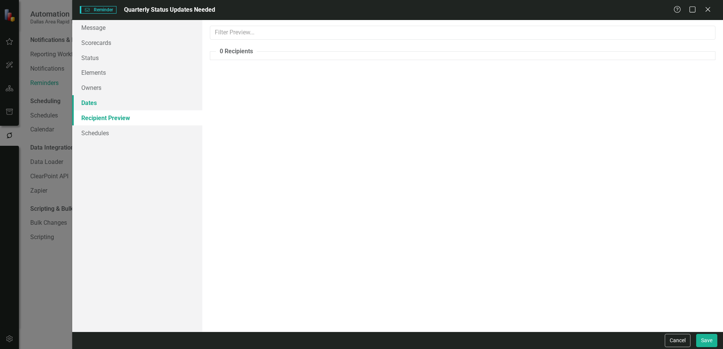
click at [98, 100] on link "Dates" at bounding box center [137, 102] width 130 height 15
click at [102, 86] on link "Owners" at bounding box center [137, 87] width 130 height 15
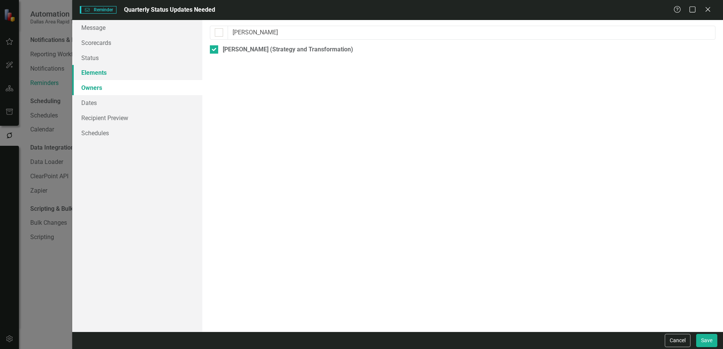
click at [105, 78] on link "Elements" at bounding box center [137, 72] width 130 height 15
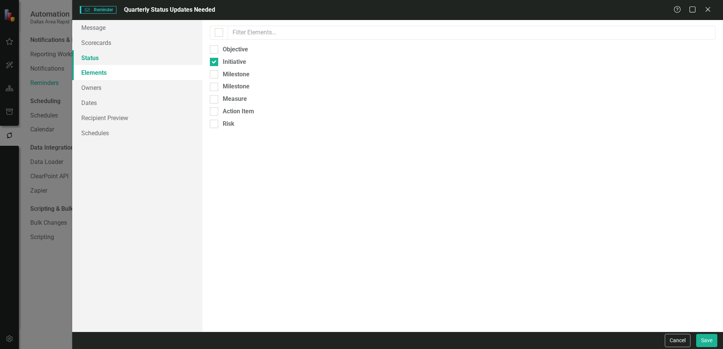
click at [108, 58] on link "Status" at bounding box center [137, 57] width 130 height 15
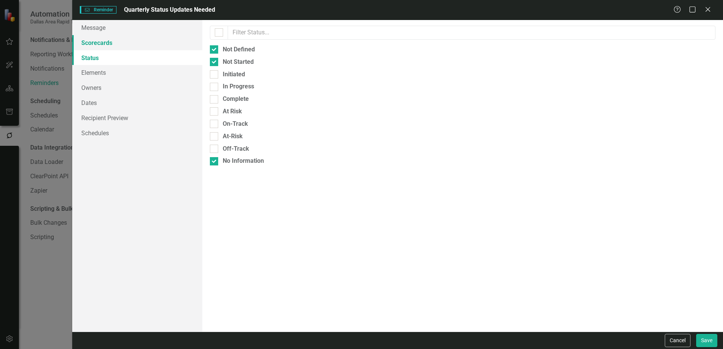
click at [108, 39] on link "Scorecards" at bounding box center [137, 42] width 130 height 15
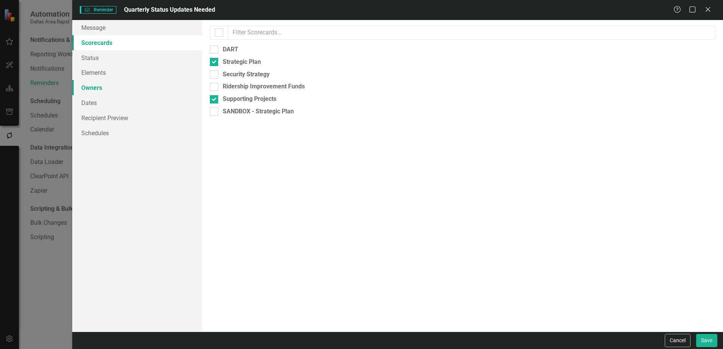
click at [99, 87] on link "Owners" at bounding box center [137, 87] width 130 height 15
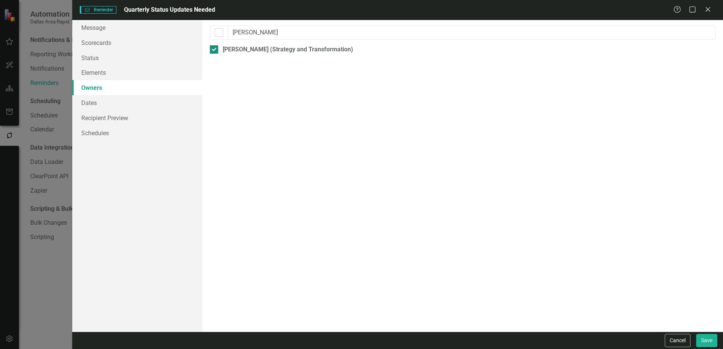
click at [216, 50] on div at bounding box center [214, 49] width 8 height 8
click at [215, 50] on input "[PERSON_NAME] (Strategy and Transformation)" at bounding box center [212, 47] width 5 height 5
click at [215, 49] on div at bounding box center [214, 49] width 8 height 8
click at [215, 49] on input "[PERSON_NAME] (Strategy and Transformation)" at bounding box center [212, 47] width 5 height 5
click at [259, 27] on input "[PERSON_NAME]" at bounding box center [471, 33] width 487 height 14
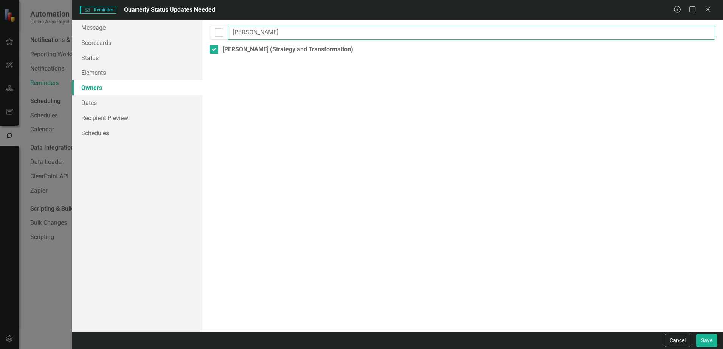
click at [259, 27] on input "[PERSON_NAME]" at bounding box center [471, 33] width 487 height 14
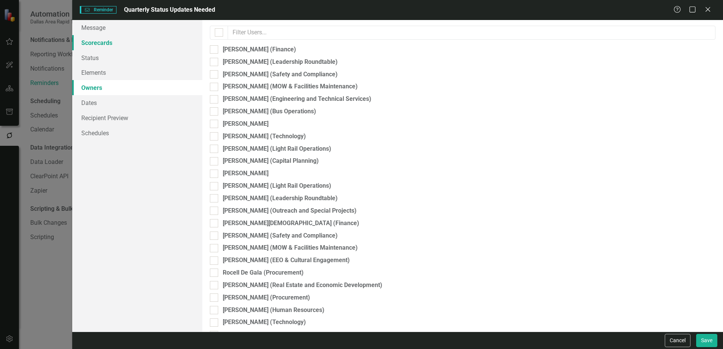
click at [95, 44] on link "Scorecards" at bounding box center [137, 42] width 130 height 15
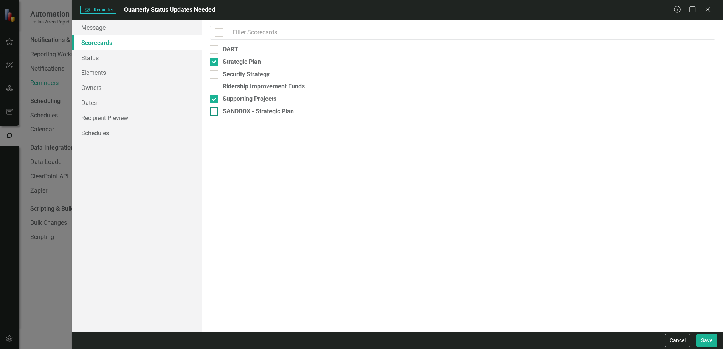
click at [214, 113] on div at bounding box center [214, 111] width 8 height 8
click at [214, 112] on input "SANDBOX - Strategic Plan" at bounding box center [212, 109] width 5 height 5
click at [216, 99] on div at bounding box center [214, 99] width 8 height 8
click at [215, 99] on input "Supporting Projects" at bounding box center [212, 97] width 5 height 5
click at [212, 59] on input "Strategic Plan" at bounding box center [212, 60] width 5 height 5
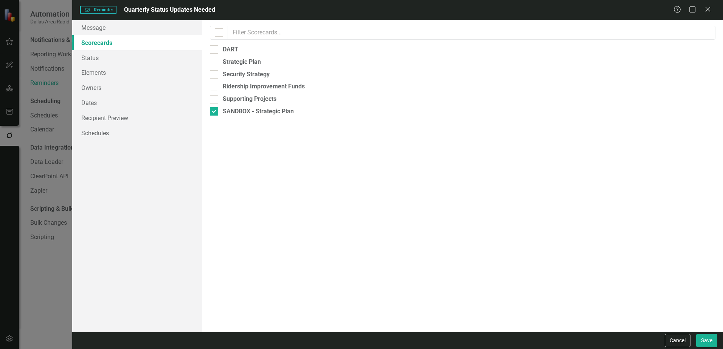
click at [274, 152] on div "Select which scorecards to include in the reminders. This allows you to send cu…" at bounding box center [462, 176] width 521 height 312
click at [102, 73] on link "Elements" at bounding box center [137, 72] width 130 height 15
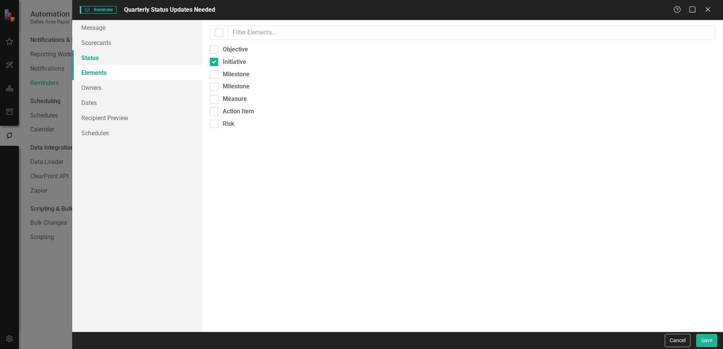
click at [104, 63] on link "Status" at bounding box center [137, 57] width 130 height 15
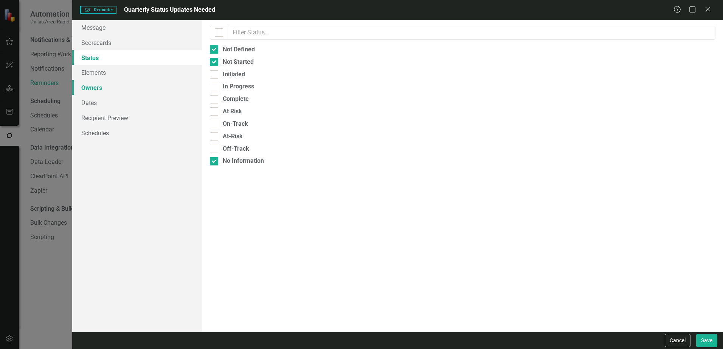
click at [108, 85] on link "Owners" at bounding box center [137, 87] width 130 height 15
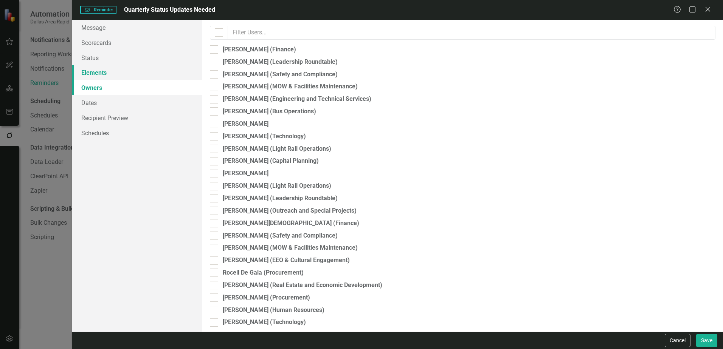
click at [112, 71] on link "Elements" at bounding box center [137, 72] width 130 height 15
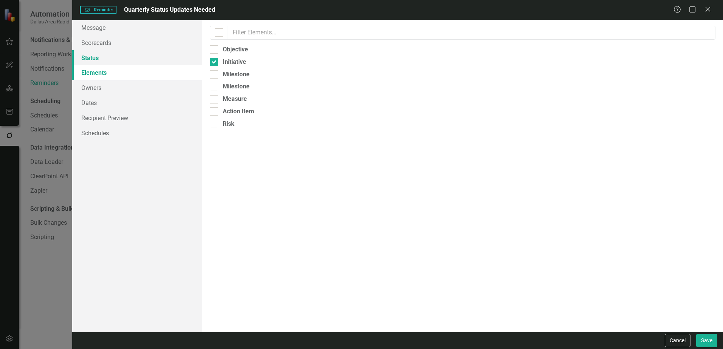
click at [118, 55] on link "Status" at bounding box center [137, 57] width 130 height 15
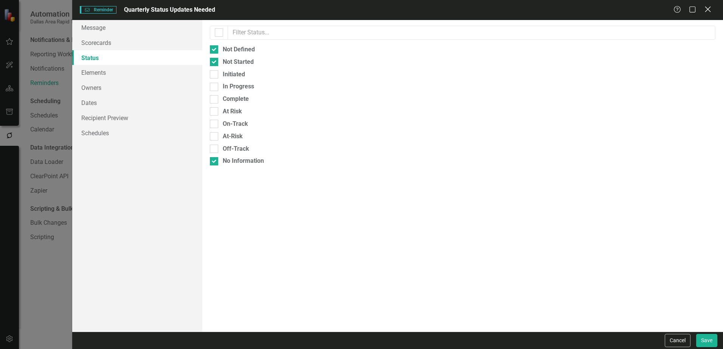
click at [626, 10] on icon at bounding box center [708, 9] width 6 height 6
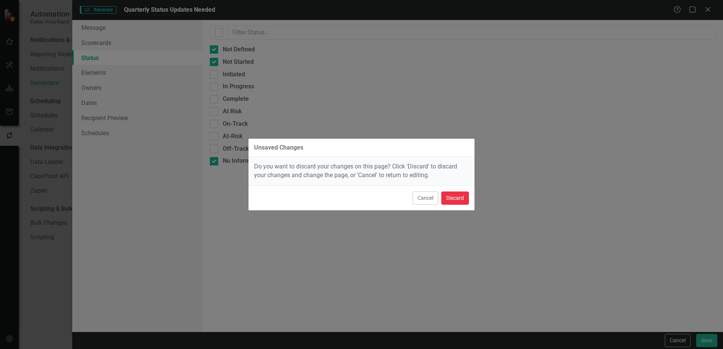
click at [457, 196] on button "Discard" at bounding box center [455, 198] width 28 height 13
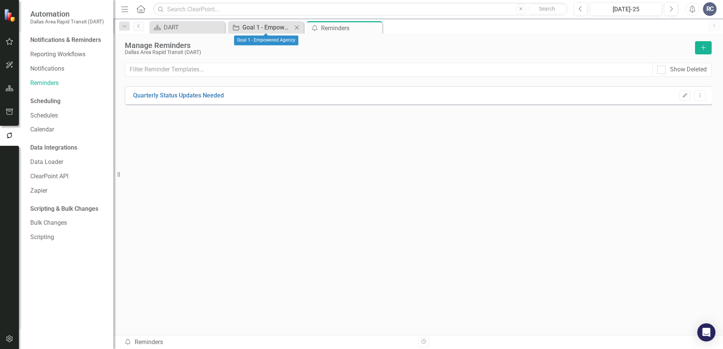
click at [269, 27] on div "Goal 1 - Empowered Agency" at bounding box center [267, 27] width 50 height 9
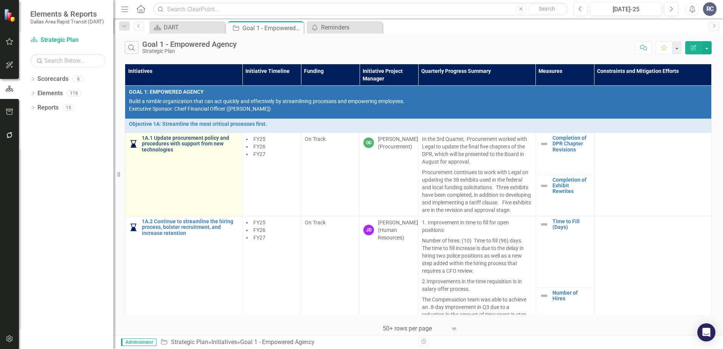
click at [165, 141] on link "1A.1 Update procurement policy and procedures with support from new technologies" at bounding box center [190, 143] width 96 height 17
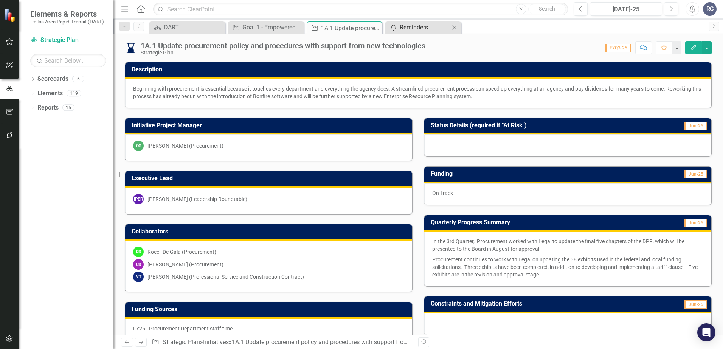
click at [408, 23] on div "Reminders" at bounding box center [425, 27] width 50 height 9
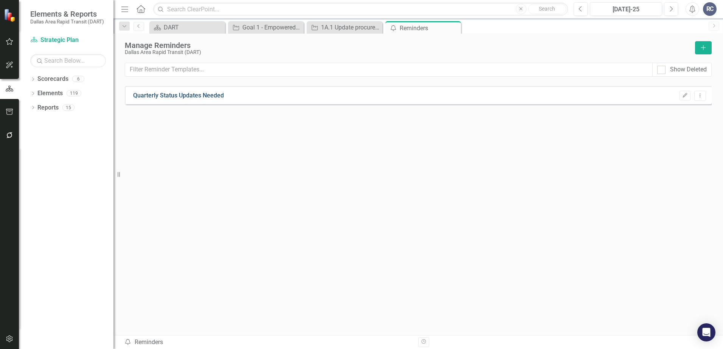
click at [199, 93] on link "Quarterly Status Updates Needed" at bounding box center [178, 96] width 91 height 9
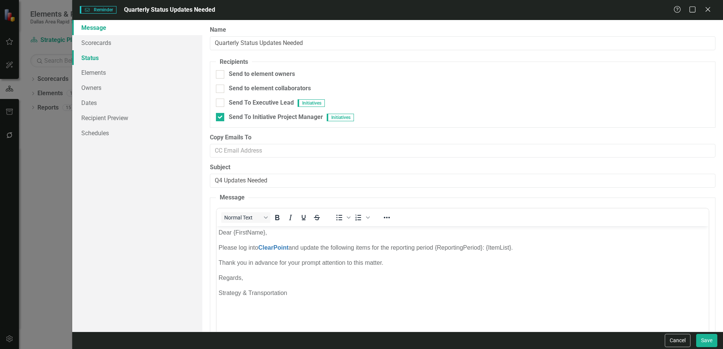
click at [88, 58] on link "Status" at bounding box center [137, 57] width 130 height 15
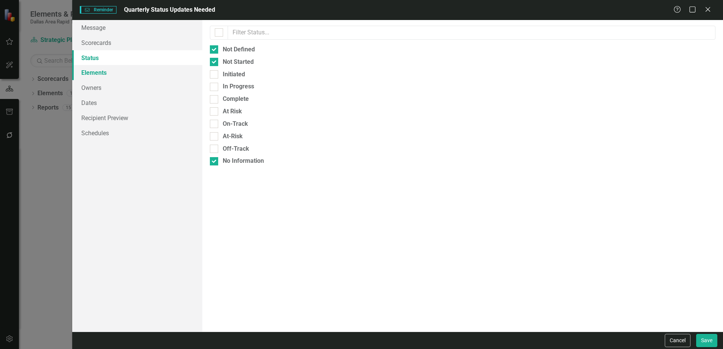
click at [88, 73] on link "Elements" at bounding box center [137, 72] width 130 height 15
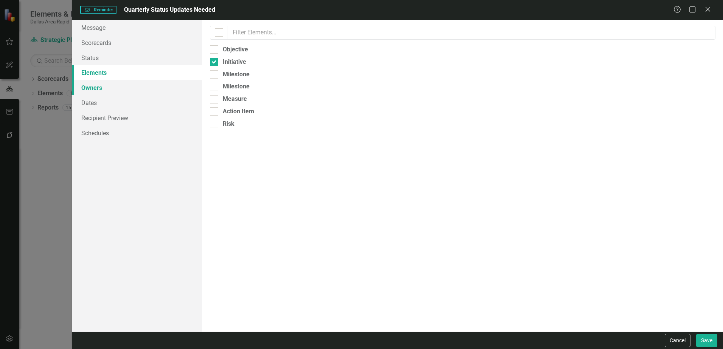
click at [93, 87] on link "Owners" at bounding box center [137, 87] width 130 height 15
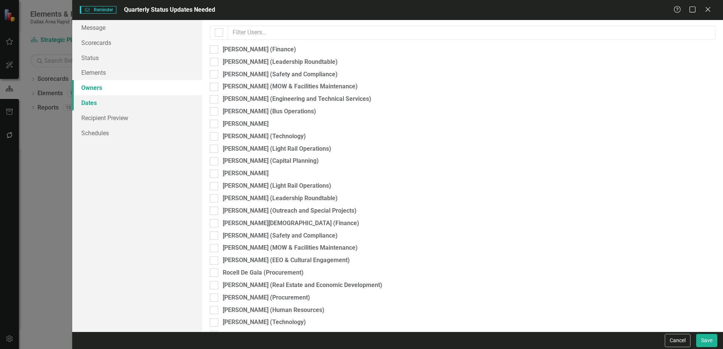
click at [95, 106] on link "Dates" at bounding box center [137, 102] width 130 height 15
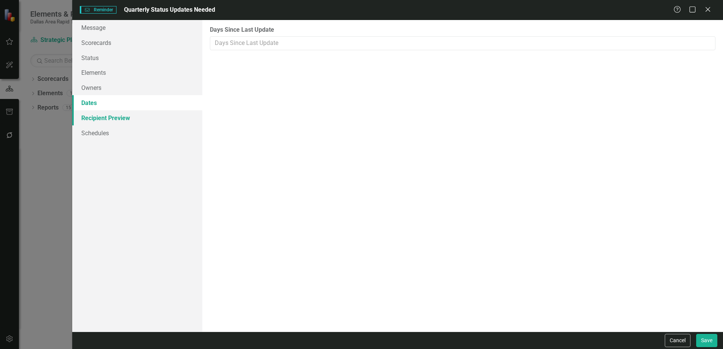
click at [98, 117] on link "Recipient Preview" at bounding box center [137, 117] width 130 height 15
click at [96, 141] on div "Message Scorecards Status Elements Owners Dates Recipient Preview Schedules" at bounding box center [137, 176] width 130 height 312
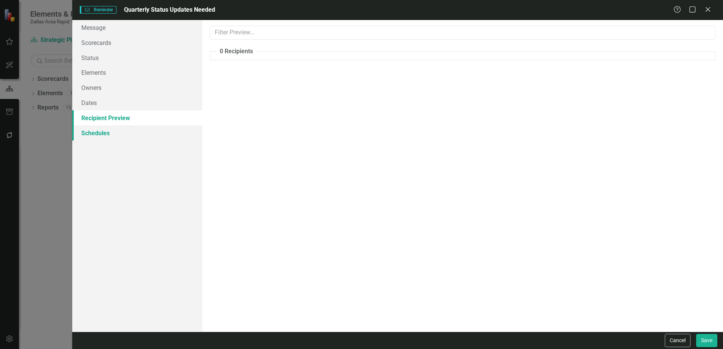
click at [98, 135] on link "Schedules" at bounding box center [137, 133] width 130 height 15
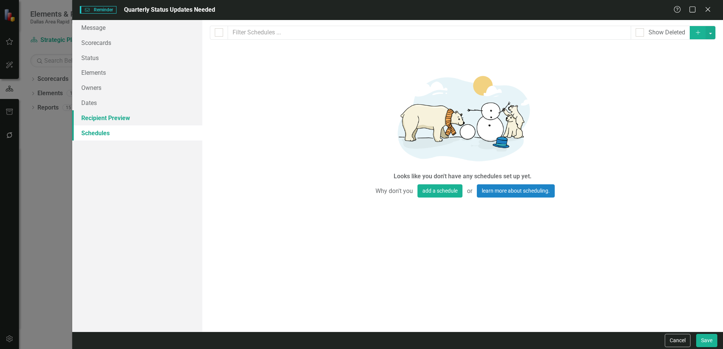
click at [108, 118] on link "Recipient Preview" at bounding box center [137, 117] width 130 height 15
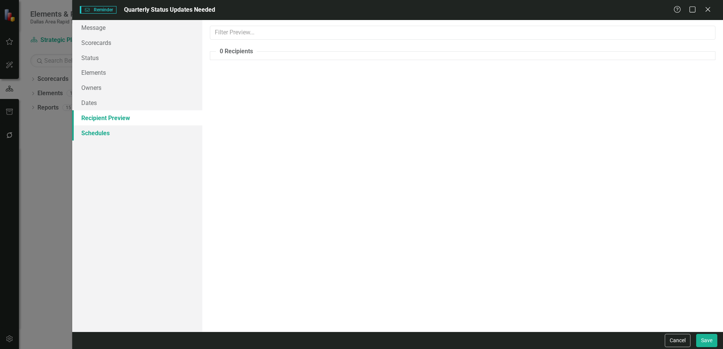
click at [107, 128] on link "Schedules" at bounding box center [137, 133] width 130 height 15
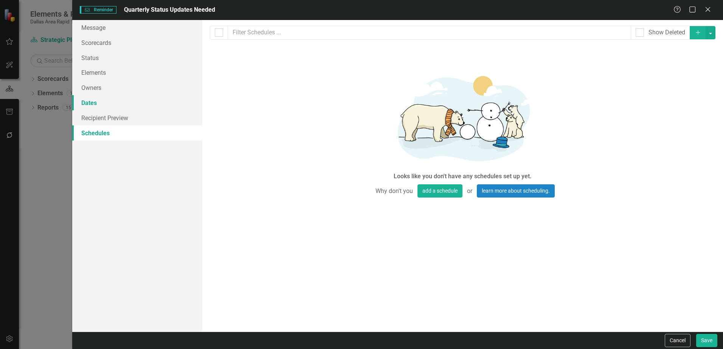
click at [110, 104] on link "Dates" at bounding box center [137, 102] width 130 height 15
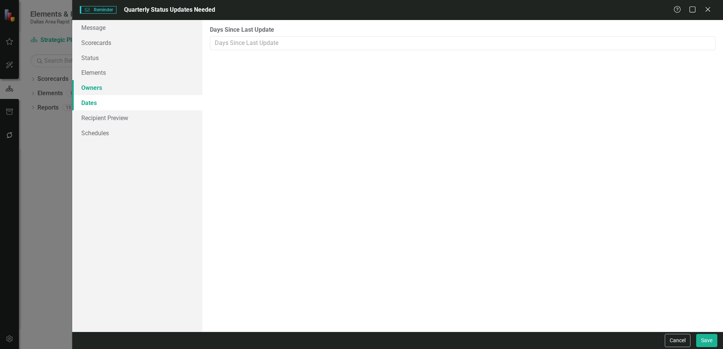
click at [114, 93] on link "Owners" at bounding box center [137, 87] width 130 height 15
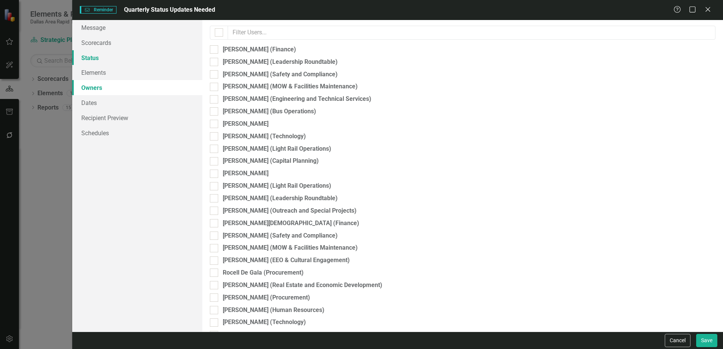
click at [121, 61] on link "Status" at bounding box center [137, 57] width 130 height 15
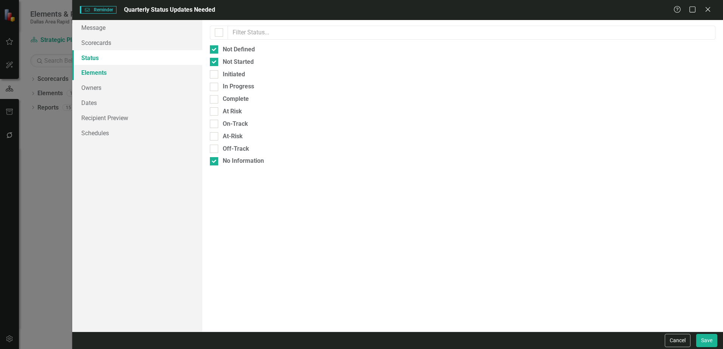
click at [104, 72] on link "Elements" at bounding box center [137, 72] width 130 height 15
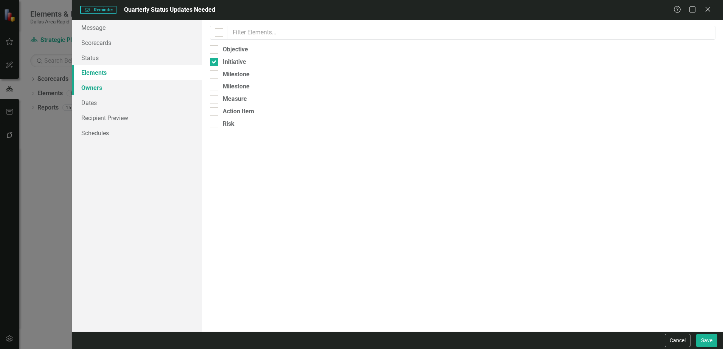
click at [94, 90] on link "Owners" at bounding box center [137, 87] width 130 height 15
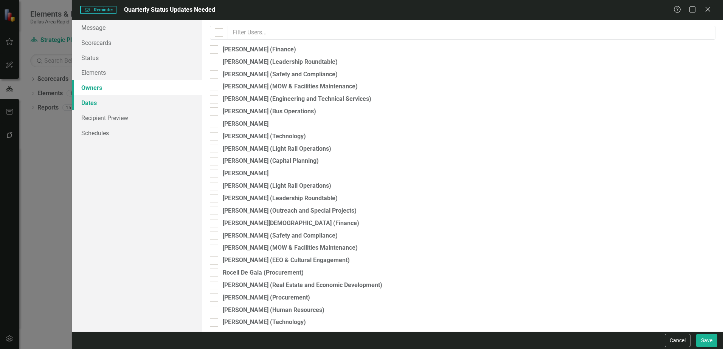
click at [115, 101] on link "Dates" at bounding box center [137, 102] width 130 height 15
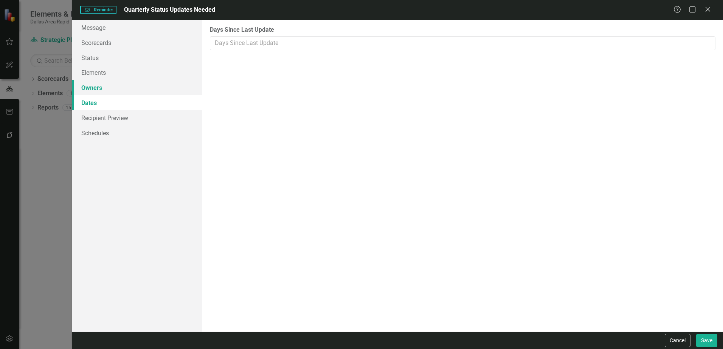
click at [115, 88] on link "Owners" at bounding box center [137, 87] width 130 height 15
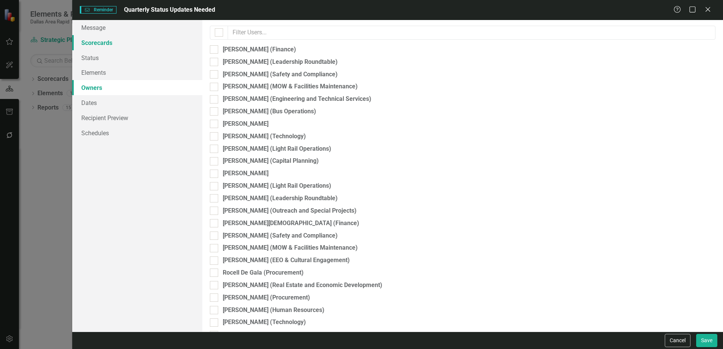
click at [101, 43] on link "Scorecards" at bounding box center [137, 42] width 130 height 15
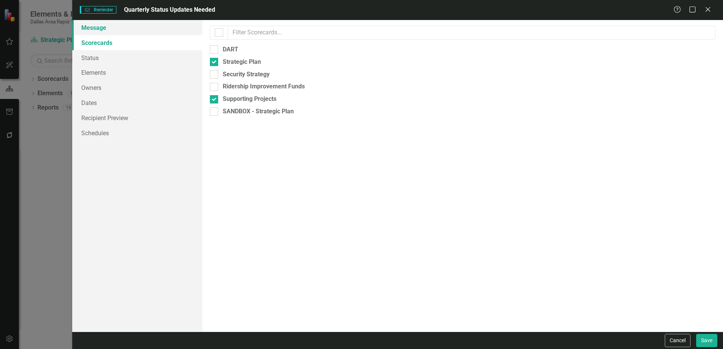
click at [106, 29] on link "Message" at bounding box center [137, 27] width 130 height 15
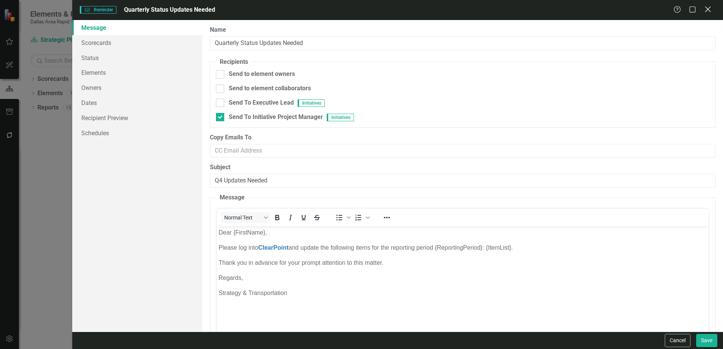
click at [626, 14] on div "Close" at bounding box center [707, 10] width 9 height 10
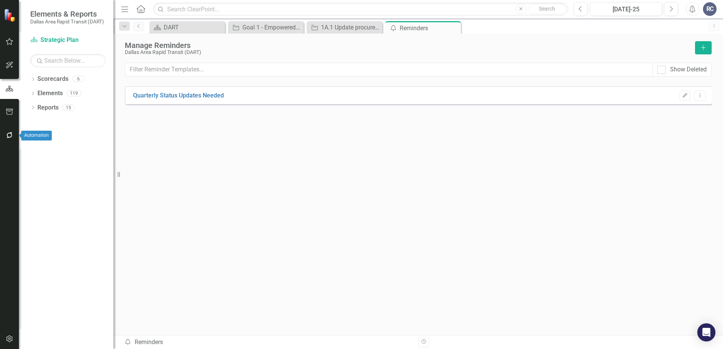
click at [9, 135] on icon "button" at bounding box center [10, 135] width 8 height 6
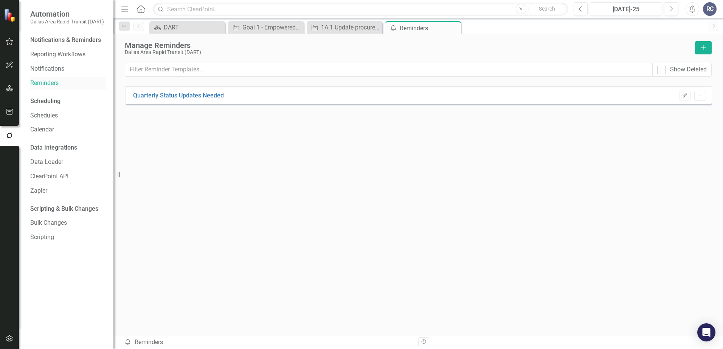
click at [45, 87] on link "Reminders" at bounding box center [68, 83] width 76 height 9
click at [626, 48] on icon "button" at bounding box center [703, 47] width 5 height 5
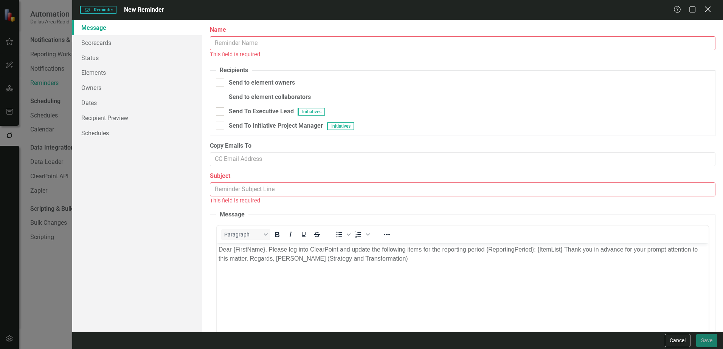
click at [626, 10] on icon at bounding box center [708, 9] width 6 height 6
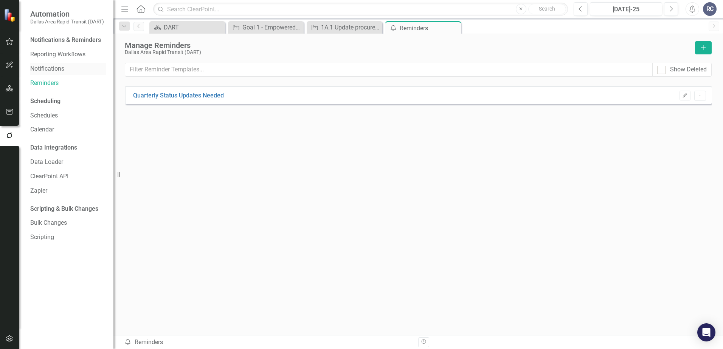
click at [62, 68] on link "Notifications" at bounding box center [68, 69] width 76 height 9
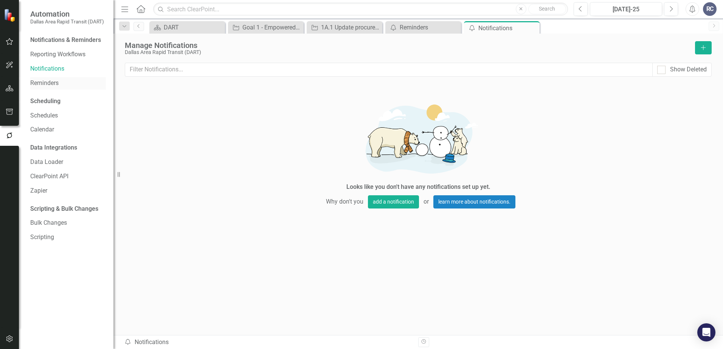
click at [66, 84] on link "Reminders" at bounding box center [68, 83] width 76 height 9
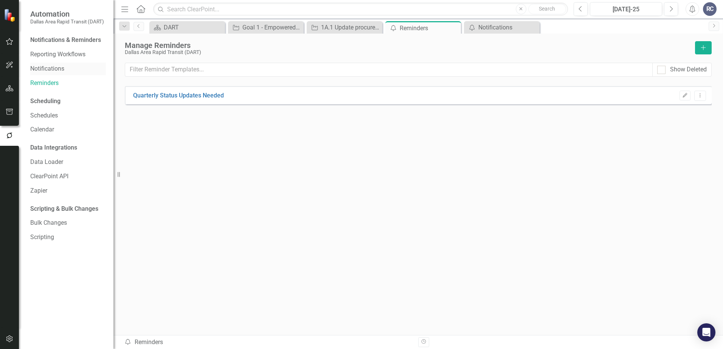
click at [69, 69] on link "Notifications" at bounding box center [68, 69] width 76 height 9
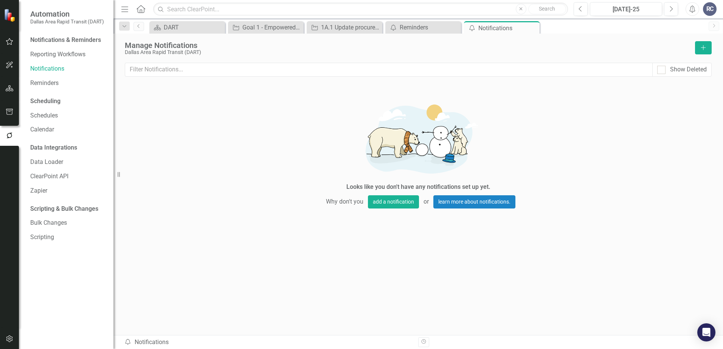
click at [538, 185] on div "Looks like you don't have any notifications set up yet. Why don't you add a not…" at bounding box center [418, 152] width 587 height 141
click at [305, 92] on div "Looks like you don't have any notifications set up yet. Why don't you add a not…" at bounding box center [418, 152] width 227 height 141
click at [253, 108] on div "Looks like you don't have any notifications set up yet. Why don't you add a not…" at bounding box center [418, 152] width 587 height 141
click at [626, 50] on icon "Add" at bounding box center [703, 47] width 7 height 5
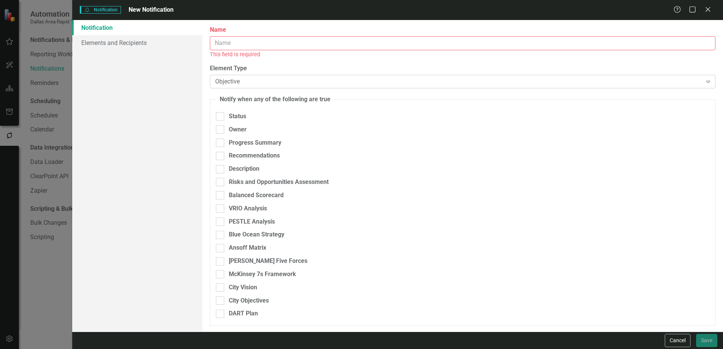
click at [236, 78] on div "Objective" at bounding box center [458, 82] width 487 height 9
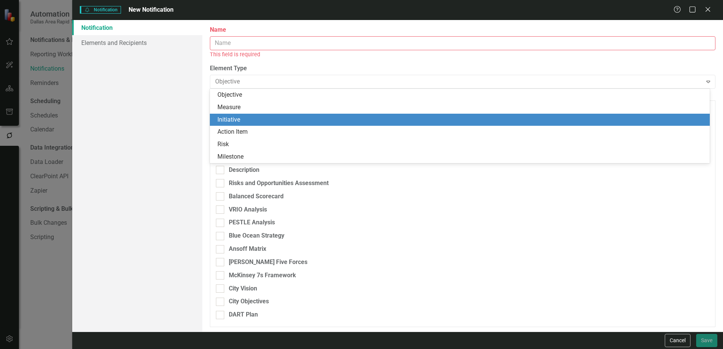
click at [233, 118] on div "Initiative" at bounding box center [461, 120] width 488 height 9
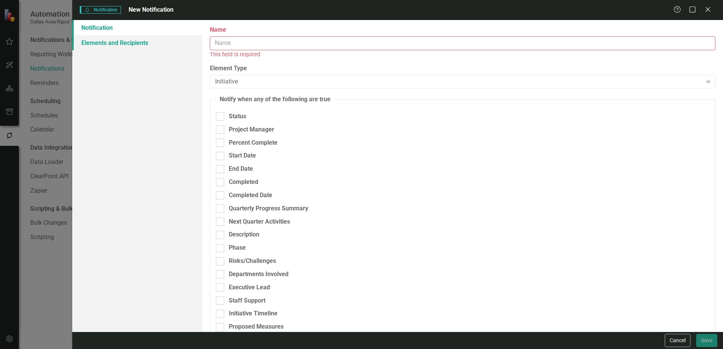
click at [121, 38] on link "Elements and Recipients" at bounding box center [137, 42] width 130 height 15
click at [126, 43] on link "Elements and Recipients" at bounding box center [137, 42] width 130 height 15
click at [626, 342] on div "Cancel Save" at bounding box center [690, 340] width 54 height 13
click at [626, 341] on button "Cancel" at bounding box center [678, 340] width 26 height 13
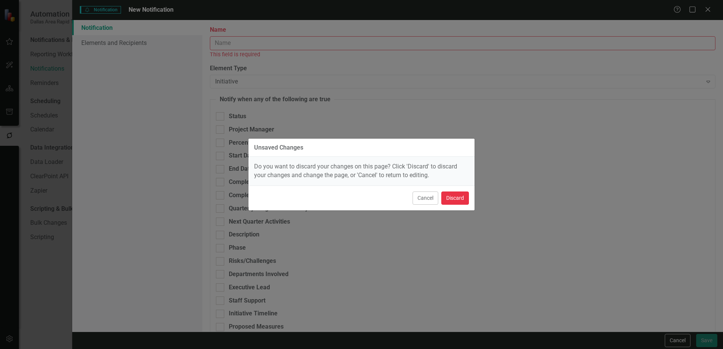
drag, startPoint x: 458, startPoint y: 197, endPoint x: 458, endPoint y: 202, distance: 4.2
click at [458, 200] on button "Discard" at bounding box center [455, 198] width 28 height 13
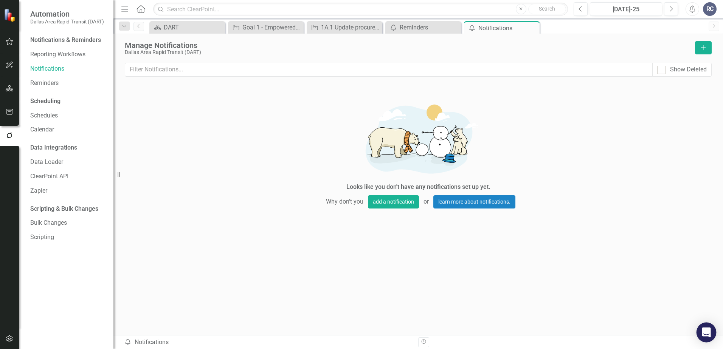
click at [626, 335] on div "Open Intercom Messenger" at bounding box center [707, 333] width 20 height 20
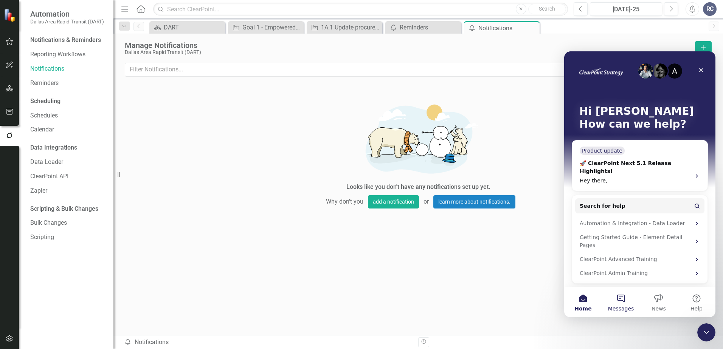
click at [626, 302] on button "Messages" at bounding box center [621, 302] width 38 height 30
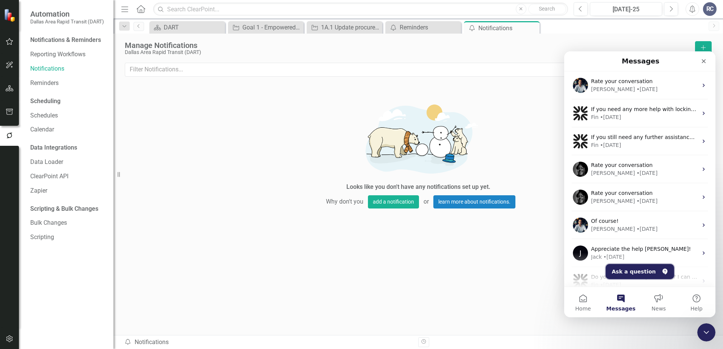
click at [626, 270] on button "Ask a question" at bounding box center [640, 271] width 68 height 15
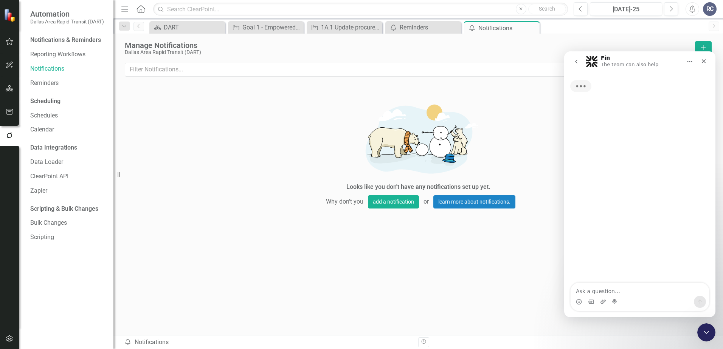
click at [621, 289] on textarea "Ask a question…" at bounding box center [640, 289] width 138 height 13
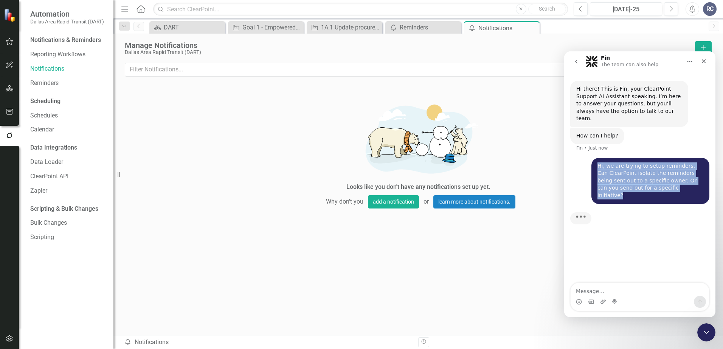
drag, startPoint x: 598, startPoint y: 159, endPoint x: 656, endPoint y: 182, distance: 62.8
click at [626, 182] on div "Hi, we are trying to setup reminders. Can ClearPoint isolate the reminders bein…" at bounding box center [651, 181] width 106 height 37
drag, startPoint x: 656, startPoint y: 182, endPoint x: 633, endPoint y: 178, distance: 23.5
copy div "Hi, we are trying to setup reminders. Can ClearPoint isolate the reminders bein…"
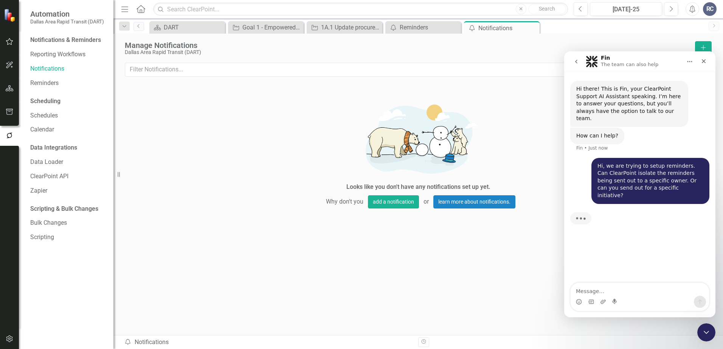
click at [626, 217] on div "Typing" at bounding box center [639, 223] width 139 height 29
click at [601, 290] on textarea "Message…" at bounding box center [640, 289] width 138 height 13
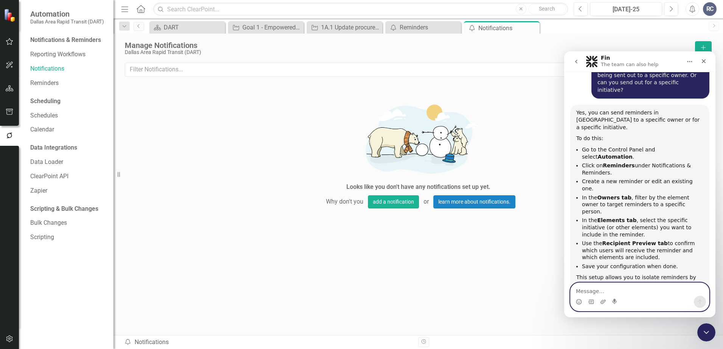
scroll to position [98, 0]
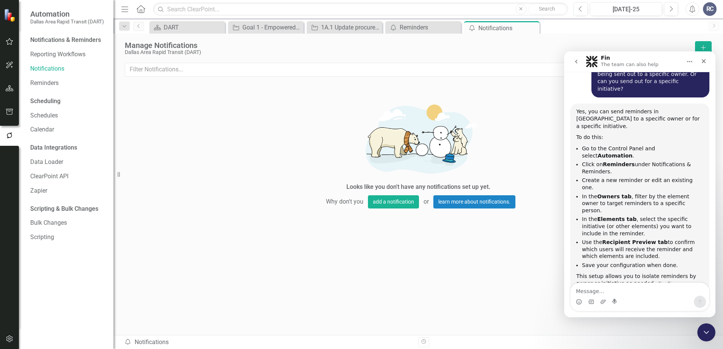
click at [605, 216] on li "In the Elements tab , select the specific initiative (or other elements) you wa…" at bounding box center [642, 226] width 121 height 21
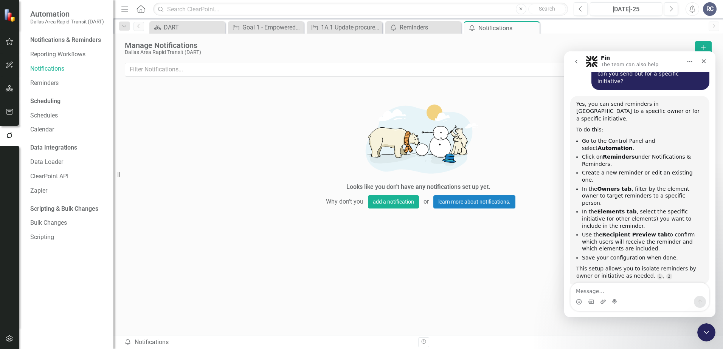
click at [602, 232] on b "Recipient Preview tab" at bounding box center [634, 235] width 65 height 6
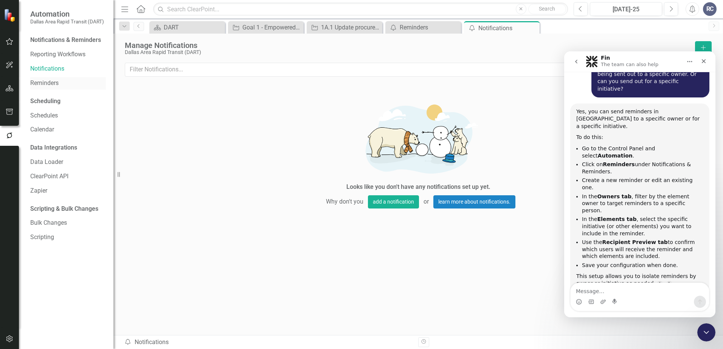
click at [56, 80] on link "Reminders" at bounding box center [68, 83] width 76 height 9
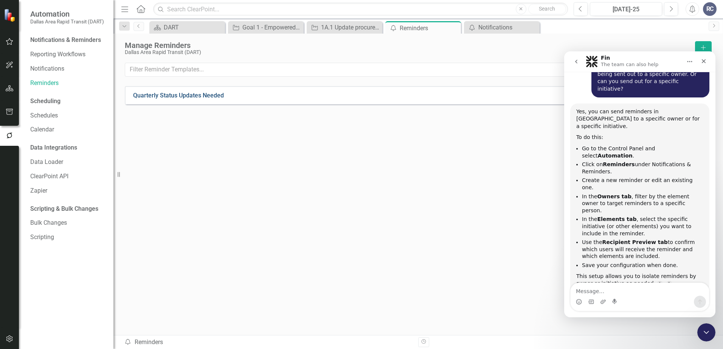
click at [217, 97] on link "Quarterly Status Updates Needed" at bounding box center [178, 96] width 91 height 9
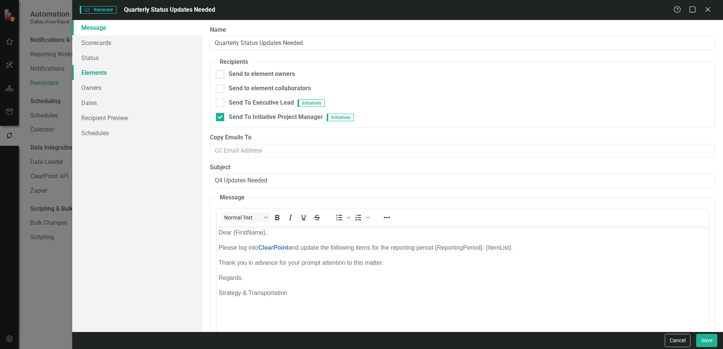
click at [101, 76] on link "Elements" at bounding box center [137, 72] width 130 height 15
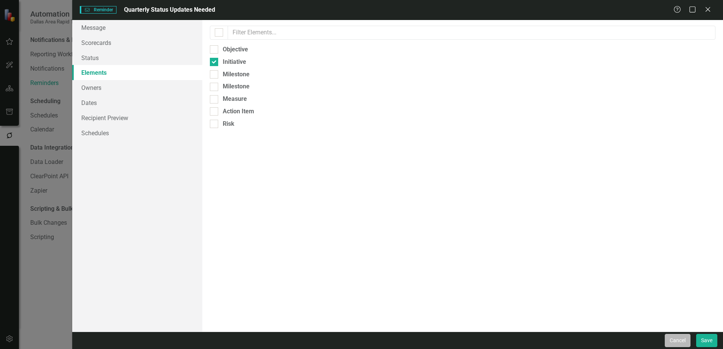
click at [626, 342] on button "Cancel" at bounding box center [678, 340] width 26 height 13
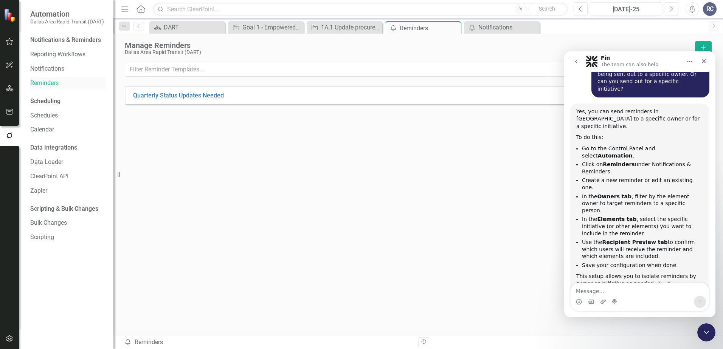
click at [44, 84] on link "Reminders" at bounding box center [68, 83] width 76 height 9
click at [193, 99] on link "Quarterly Status Updates Needed" at bounding box center [178, 96] width 91 height 9
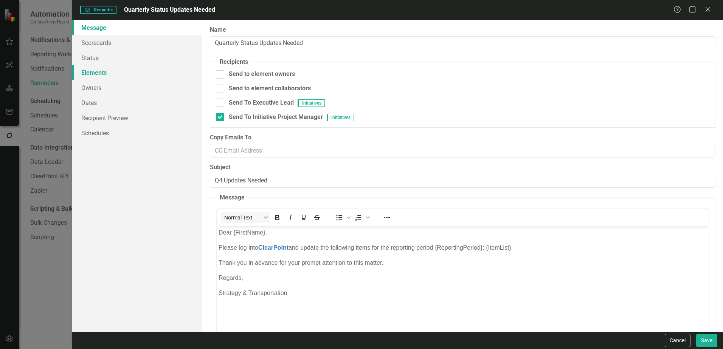
click at [99, 71] on link "Elements" at bounding box center [137, 72] width 130 height 15
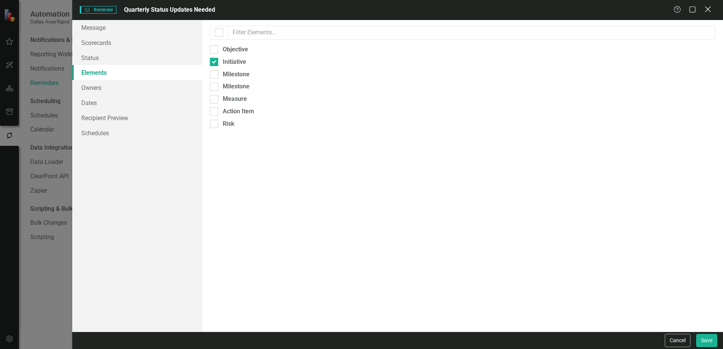
click at [626, 8] on icon "Close" at bounding box center [707, 9] width 9 height 7
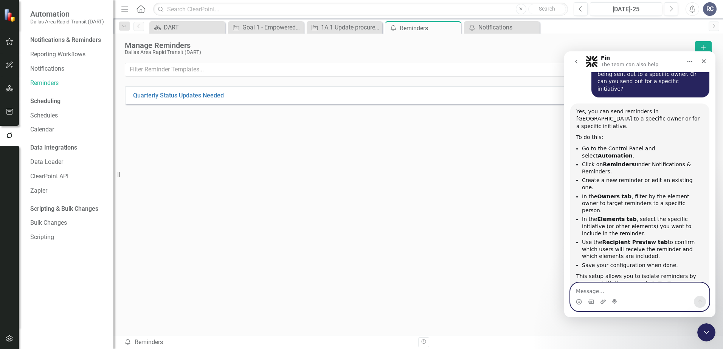
click at [608, 292] on textarea "Message…" at bounding box center [640, 289] width 138 height 13
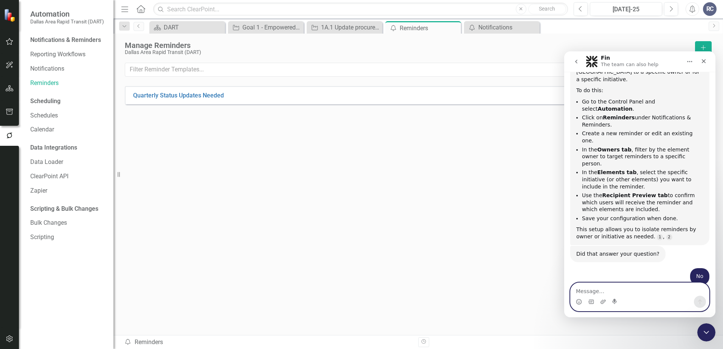
scroll to position [151, 0]
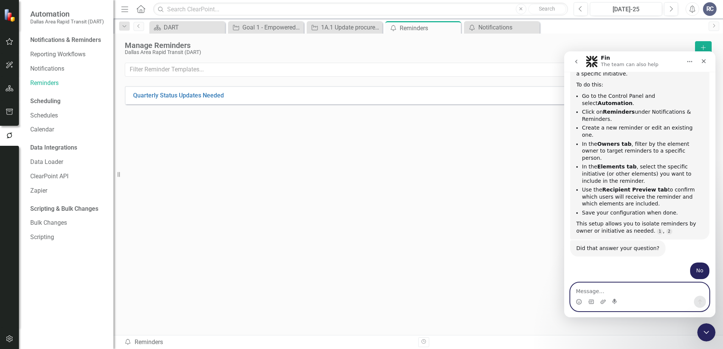
click at [626, 285] on textarea "Message…" at bounding box center [640, 289] width 138 height 13
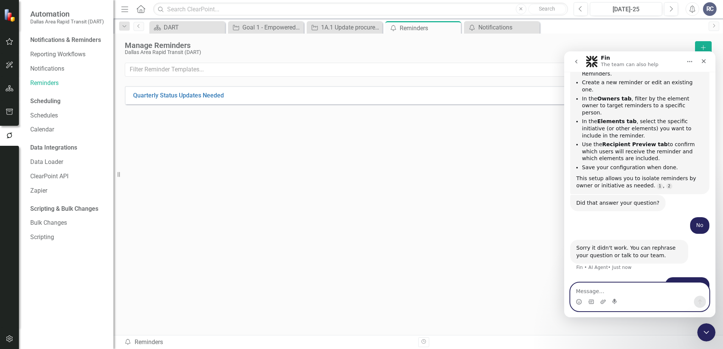
scroll to position [197, 0]
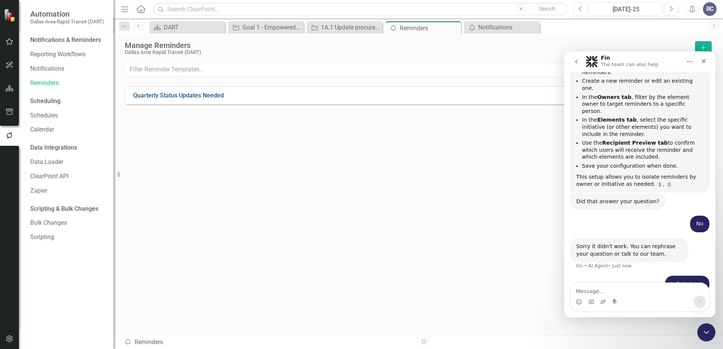
click at [161, 95] on link "Quarterly Status Updates Needed" at bounding box center [178, 96] width 91 height 9
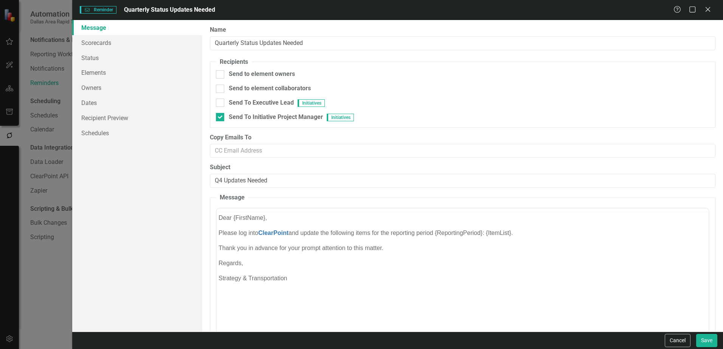
scroll to position [0, 0]
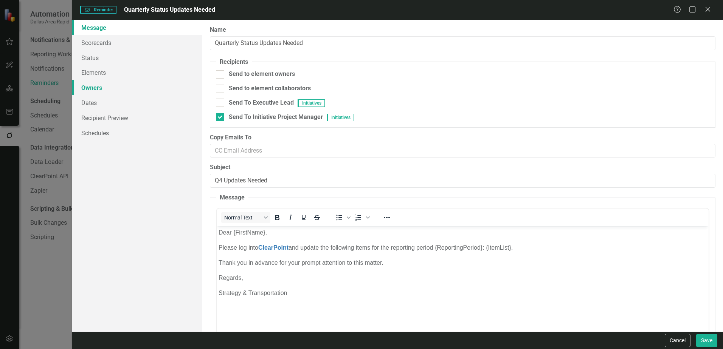
click at [106, 87] on link "Owners" at bounding box center [137, 87] width 130 height 15
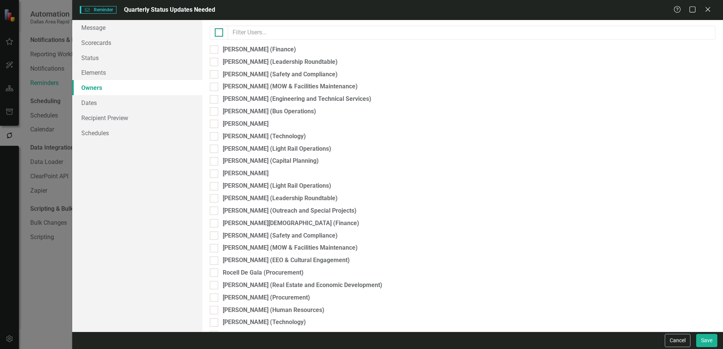
click at [221, 36] on div at bounding box center [219, 32] width 8 height 8
click at [220, 33] on input "checkbox" at bounding box center [217, 30] width 5 height 5
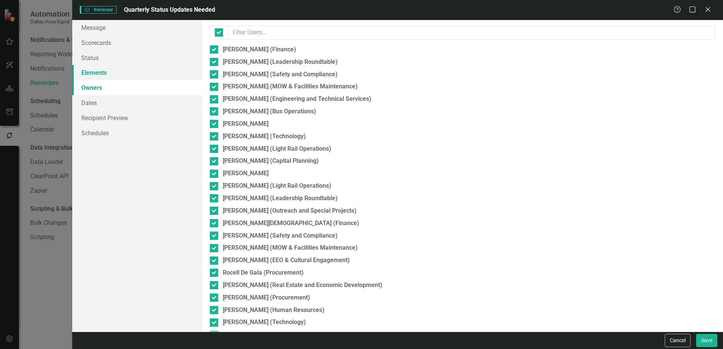
click at [101, 75] on link "Elements" at bounding box center [137, 72] width 130 height 15
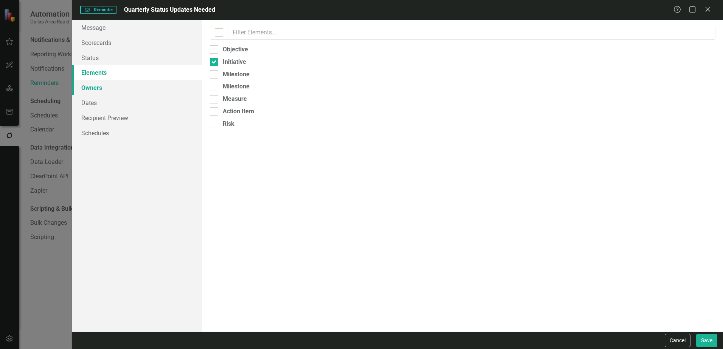
click at [136, 92] on link "Owners" at bounding box center [137, 87] width 130 height 15
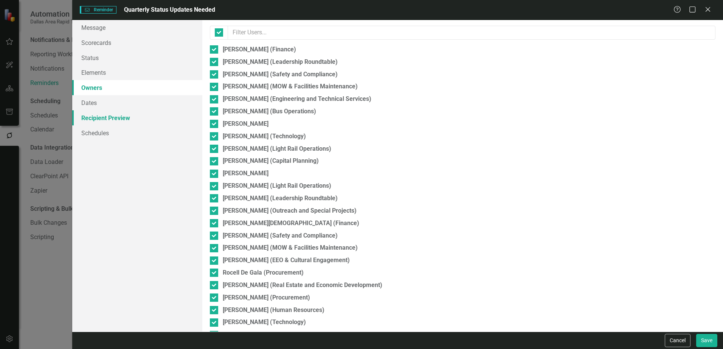
click at [128, 115] on link "Recipient Preview" at bounding box center [137, 117] width 130 height 15
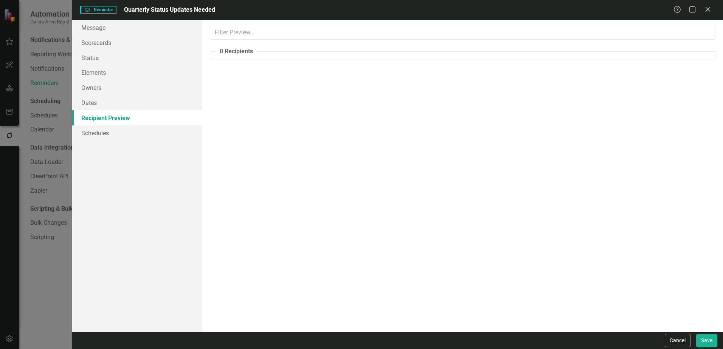
click at [261, 86] on div "The recipients of this reminder template, plus their elements that this templat…" at bounding box center [462, 176] width 521 height 312
click at [98, 73] on link "Elements" at bounding box center [137, 72] width 130 height 15
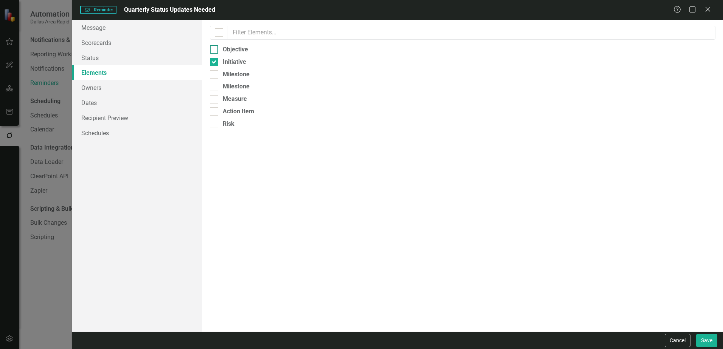
click at [210, 50] on input "Objective" at bounding box center [212, 47] width 5 height 5
click at [102, 88] on link "Owners" at bounding box center [137, 87] width 130 height 15
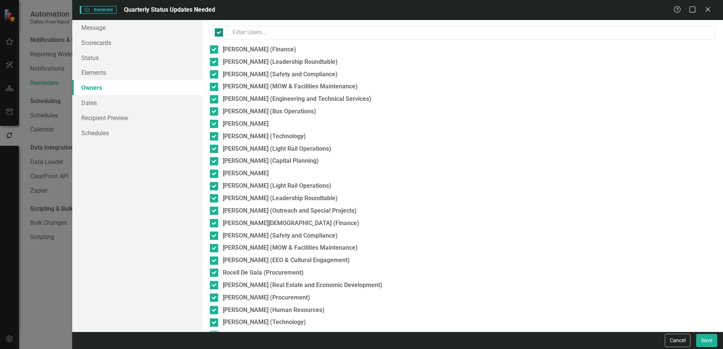
click at [221, 34] on div at bounding box center [219, 32] width 8 height 8
click at [220, 33] on input "checkbox" at bounding box center [217, 30] width 5 height 5
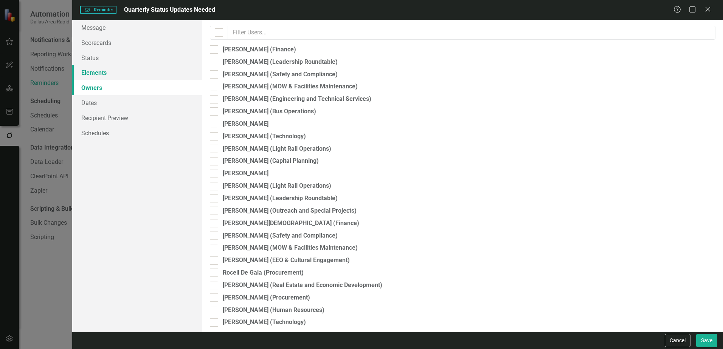
click at [111, 75] on link "Elements" at bounding box center [137, 72] width 130 height 15
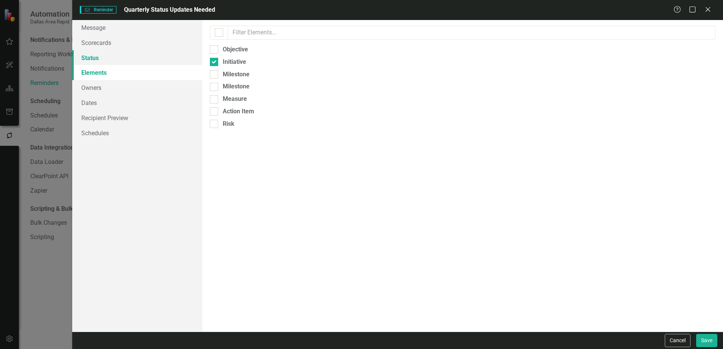
click at [102, 62] on link "Status" at bounding box center [137, 57] width 130 height 15
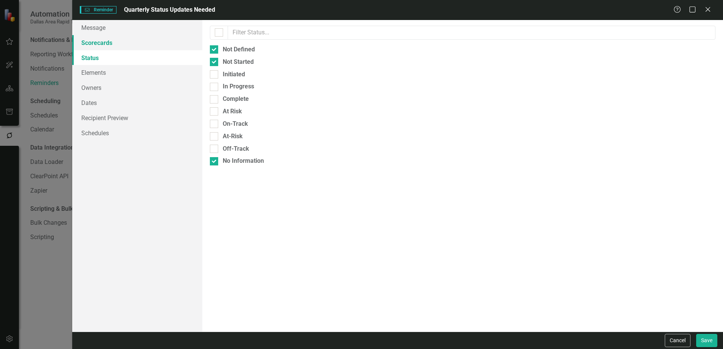
click at [102, 45] on link "Scorecards" at bounding box center [137, 42] width 130 height 15
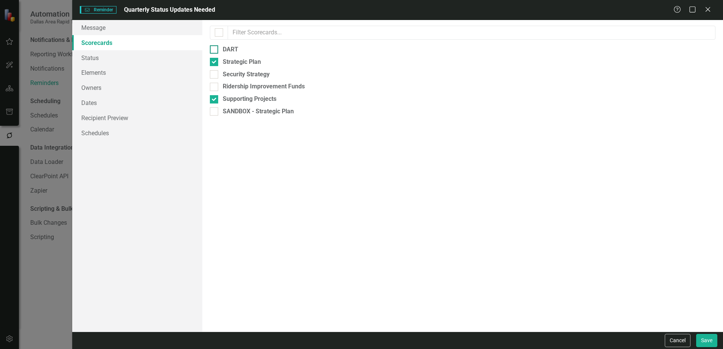
click at [215, 48] on div at bounding box center [214, 49] width 8 height 8
click at [215, 48] on input "DART" at bounding box center [212, 47] width 5 height 5
click at [94, 76] on link "Elements" at bounding box center [137, 72] width 130 height 15
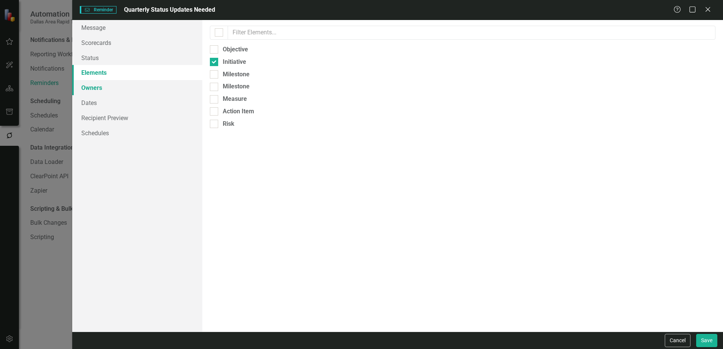
click at [93, 86] on link "Owners" at bounding box center [137, 87] width 130 height 15
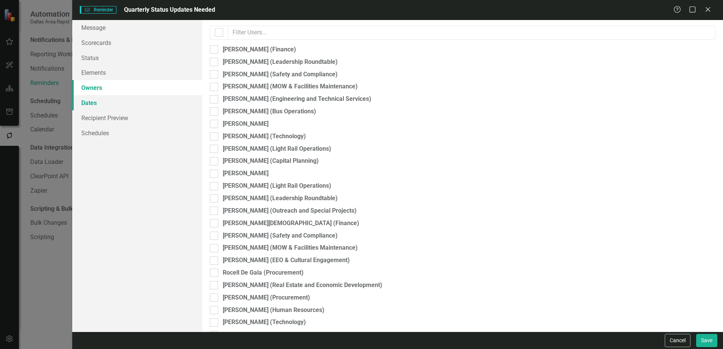
click at [95, 101] on link "Dates" at bounding box center [137, 102] width 130 height 15
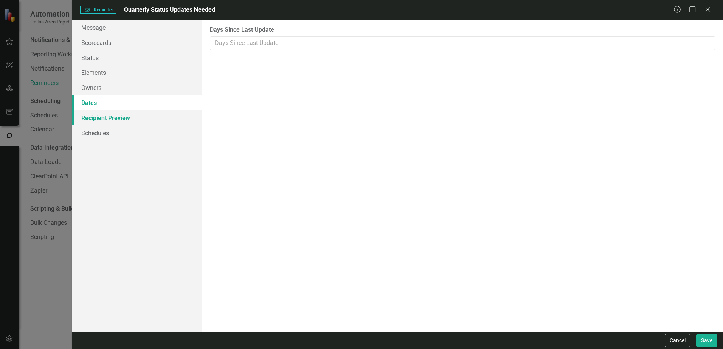
click at [102, 118] on link "Recipient Preview" at bounding box center [137, 117] width 130 height 15
click at [626, 8] on div "Help Maximize Close" at bounding box center [695, 10] width 42 height 9
click at [626, 8] on icon "Close" at bounding box center [707, 9] width 9 height 7
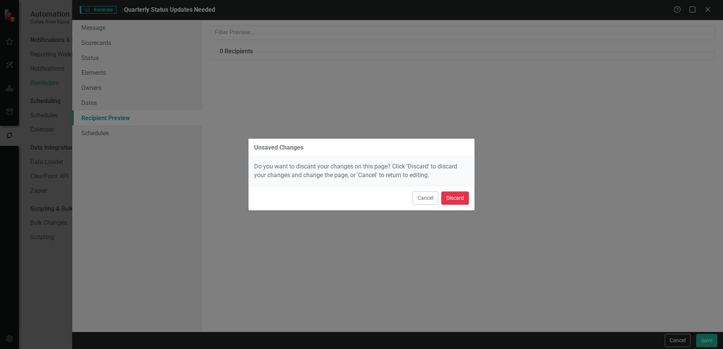
click at [458, 199] on button "Discard" at bounding box center [455, 198] width 28 height 13
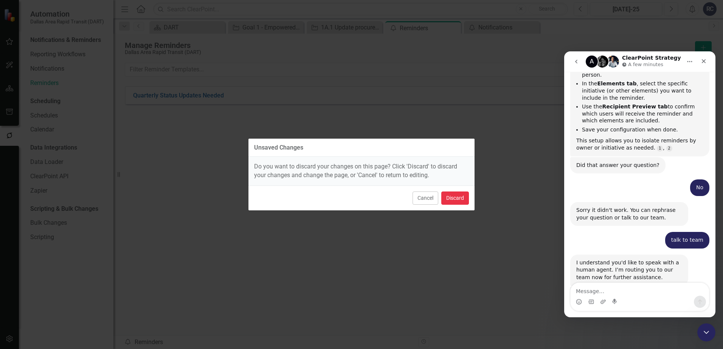
scroll to position [264, 0]
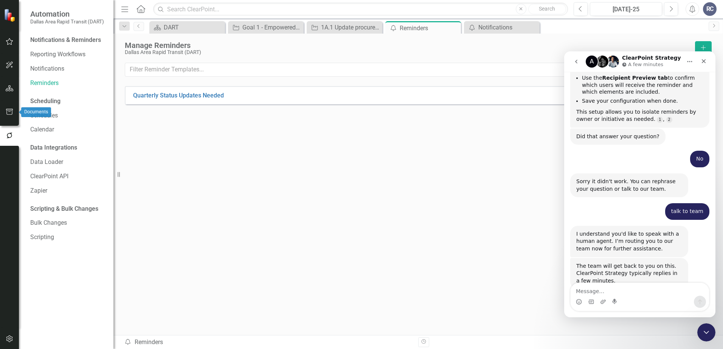
click at [6, 109] on icon "button" at bounding box center [9, 112] width 7 height 6
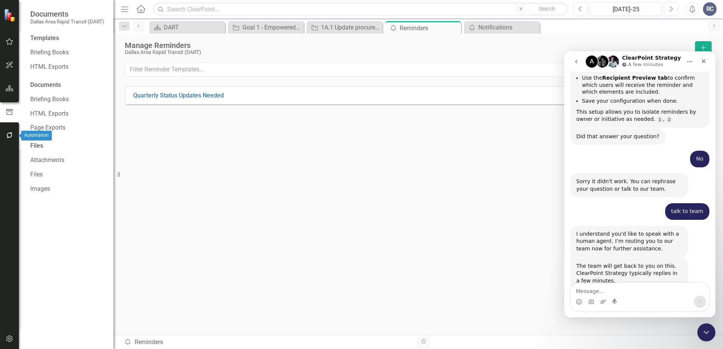
click at [12, 139] on button "button" at bounding box center [9, 136] width 17 height 16
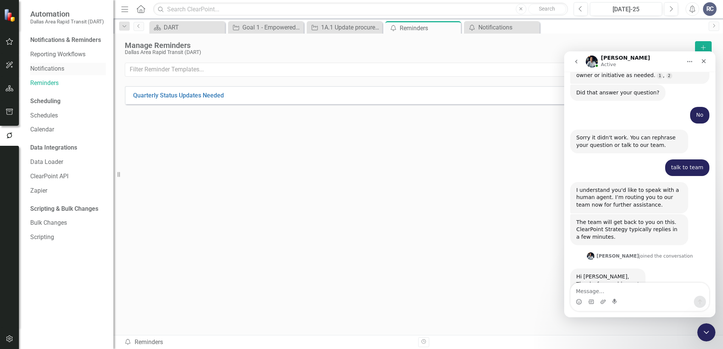
scroll to position [307, 0]
click at [187, 181] on div "Quarterly Status Updates Needed Edit Dropdown Menu" at bounding box center [418, 197] width 587 height 222
click at [611, 289] on textarea "Message…" at bounding box center [640, 289] width 138 height 13
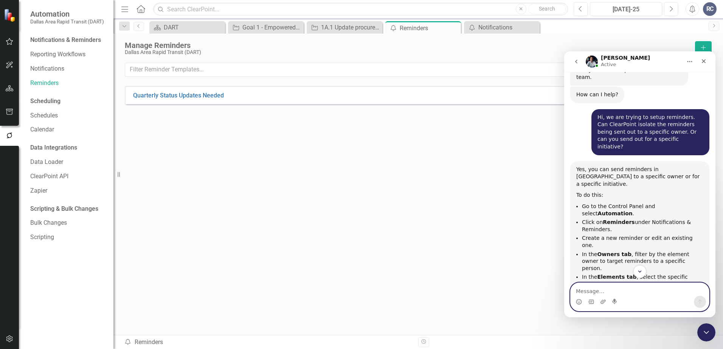
scroll to position [27, 0]
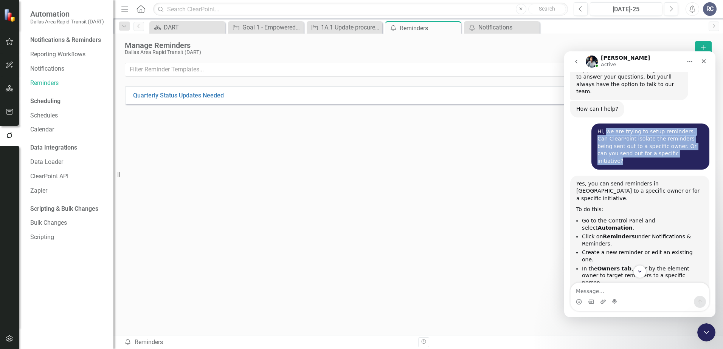
drag, startPoint x: 602, startPoint y: 123, endPoint x: 647, endPoint y: 148, distance: 50.8
click at [626, 148] on div "Hi, we are trying to setup reminders. Can ClearPoint isolate the reminders bein…" at bounding box center [651, 146] width 106 height 37
copy div "we are trying to setup reminders. Can ClearPoint isolate the reminders being se…"
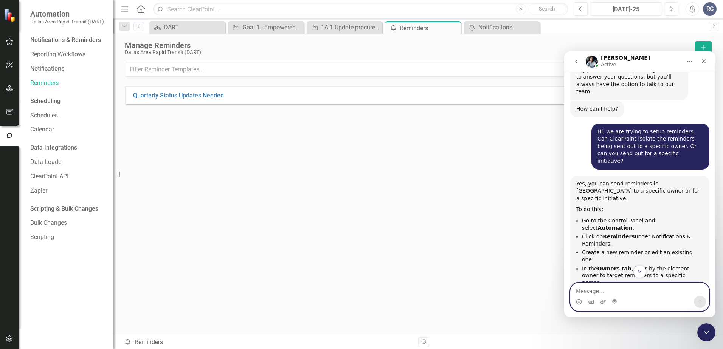
click at [626, 290] on textarea "Message…" at bounding box center [640, 289] width 138 height 13
paste textarea "we are trying to setup reminders. Can ClearPoint isolate the reminders being se…"
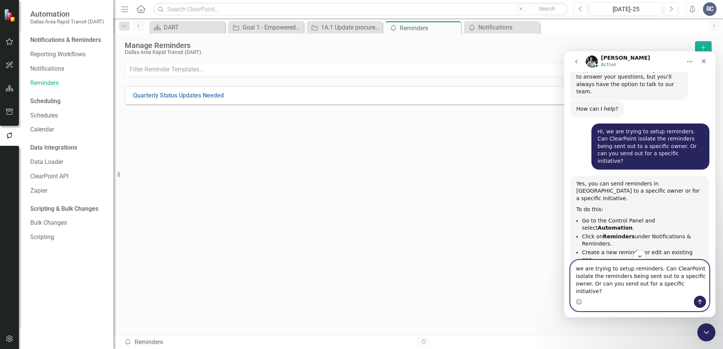
click at [579, 276] on textarea "we are trying to setup reminders. Can ClearPoint isolate the reminders being se…" at bounding box center [640, 279] width 138 height 36
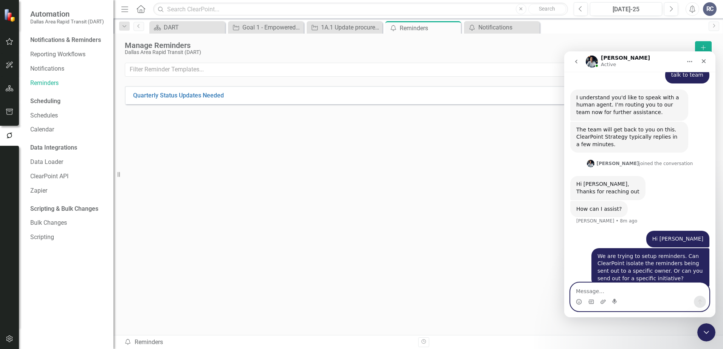
scroll to position [401, 0]
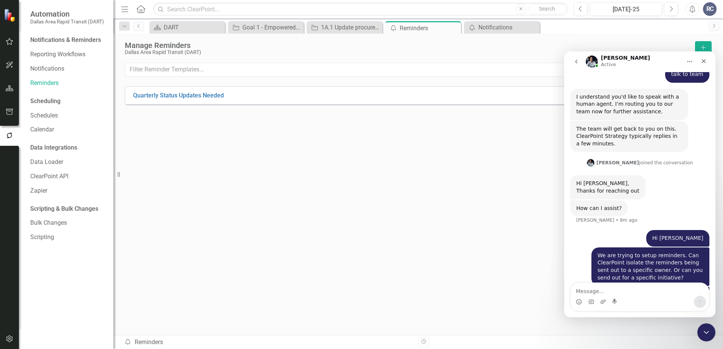
click at [357, 220] on div "Quarterly Status Updates Needed Edit Dropdown Menu" at bounding box center [418, 197] width 587 height 222
click at [414, 158] on div "Quarterly Status Updates Needed Edit Dropdown Menu" at bounding box center [418, 197] width 587 height 222
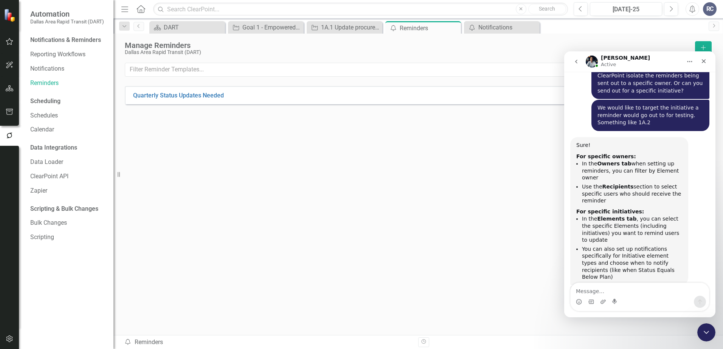
scroll to position [639, 0]
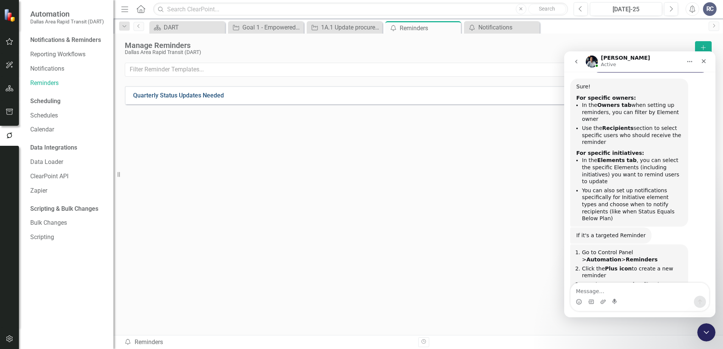
click at [178, 96] on link "Quarterly Status Updates Needed" at bounding box center [178, 96] width 91 height 9
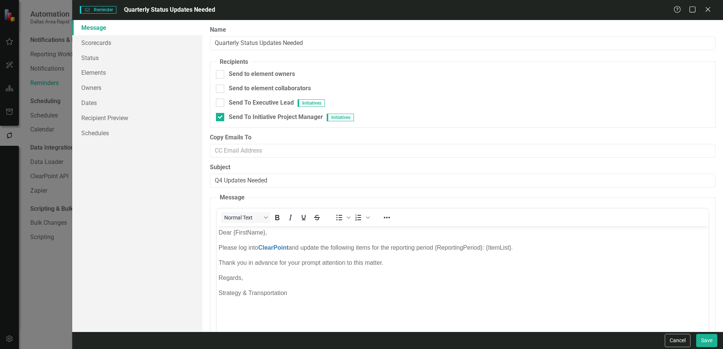
scroll to position [0, 0]
click at [109, 75] on link "Elements" at bounding box center [137, 72] width 130 height 15
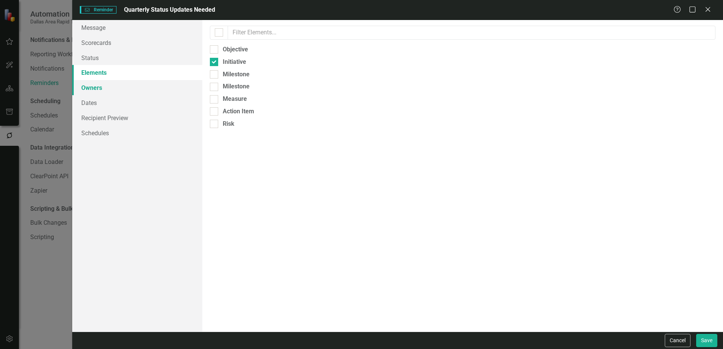
click at [177, 85] on link "Owners" at bounding box center [137, 87] width 130 height 15
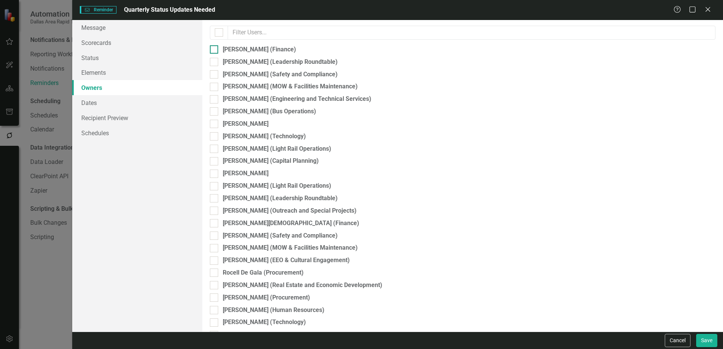
click at [215, 48] on input "[PERSON_NAME] (Finance)" at bounding box center [212, 47] width 5 height 5
click at [140, 78] on link "Elements" at bounding box center [137, 72] width 130 height 15
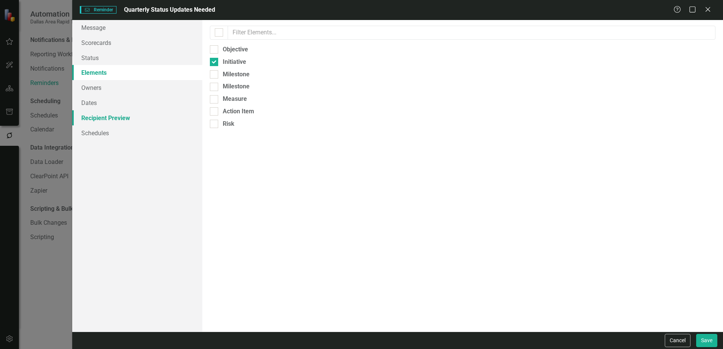
click at [110, 113] on link "Recipient Preview" at bounding box center [137, 117] width 130 height 15
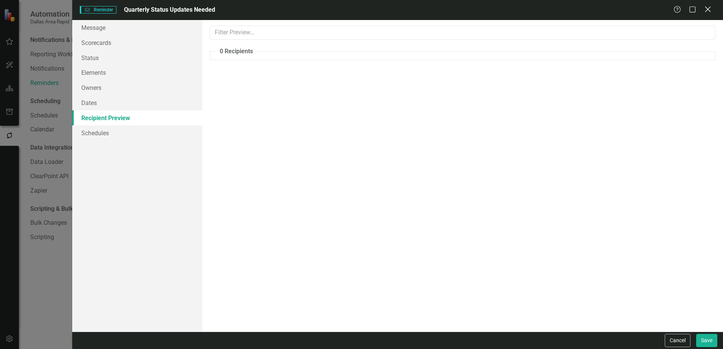
click at [626, 7] on icon "Close" at bounding box center [707, 9] width 9 height 7
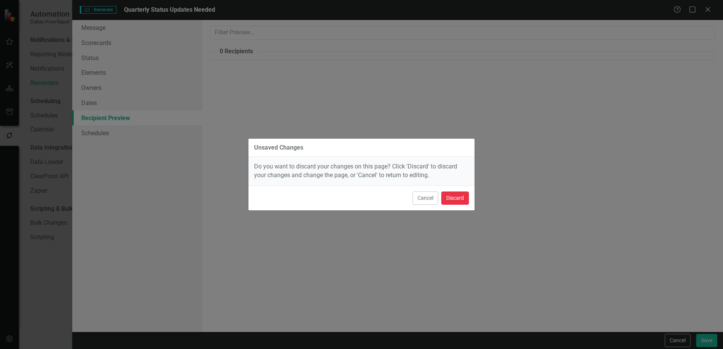
click at [455, 200] on button "Discard" at bounding box center [455, 198] width 28 height 13
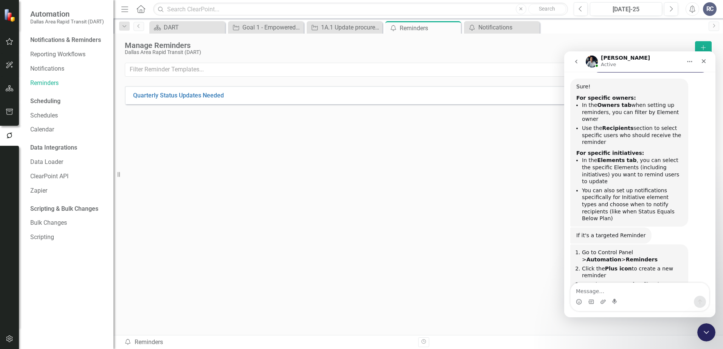
click at [626, 297] on div "Intercom messenger" at bounding box center [640, 302] width 138 height 12
click at [626, 293] on textarea "Message…" at bounding box center [640, 289] width 138 height 13
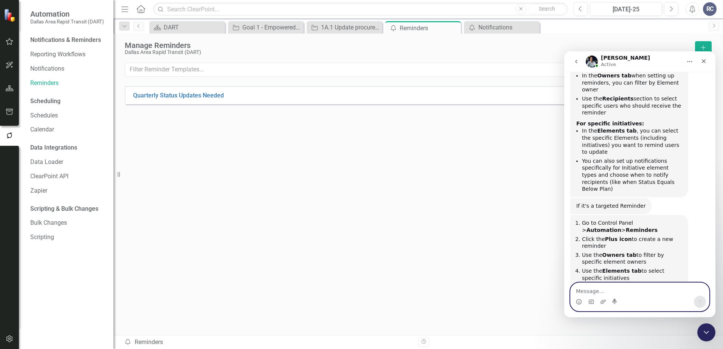
scroll to position [669, 0]
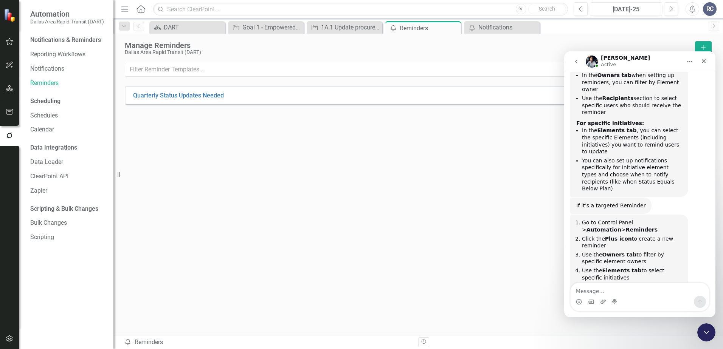
click at [223, 135] on div "Quarterly Status Updates Needed Edit Dropdown Menu" at bounding box center [418, 197] width 587 height 222
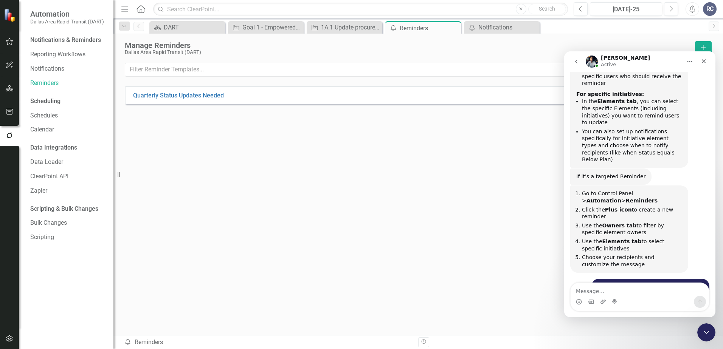
scroll to position [699, 0]
click at [612, 289] on textarea "Message…" at bounding box center [640, 289] width 138 height 13
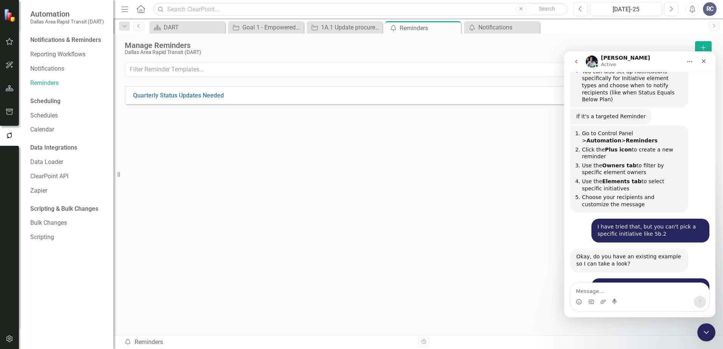
scroll to position [751, 0]
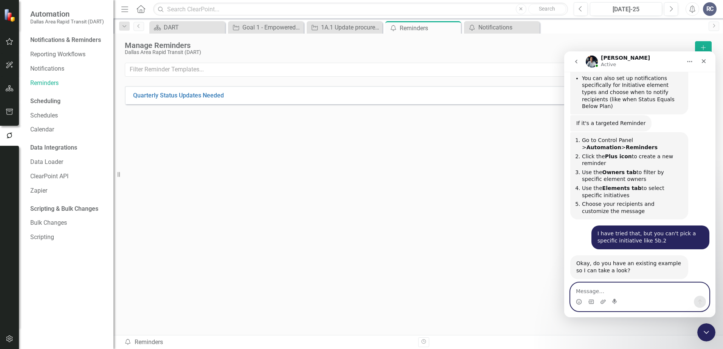
click at [626, 289] on textarea "Message…" at bounding box center [640, 289] width 138 height 13
paste textarea "Test Initiative for Workflow Training"
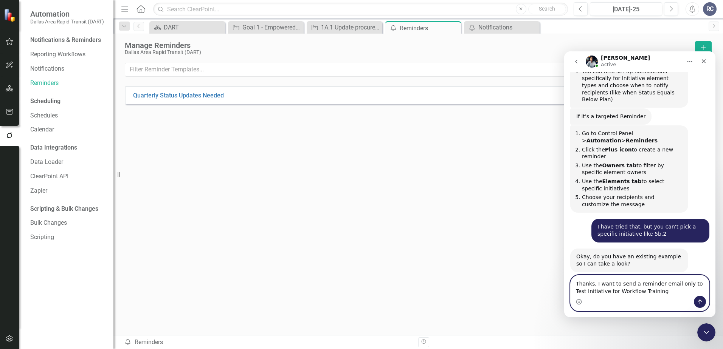
scroll to position [759, 0]
click at [626, 284] on textarea "Thanks, I want to send a reminder email only to Test Initiative for Workflow Tr…" at bounding box center [640, 286] width 138 height 20
click at [626, 293] on textarea "Thanks, I want to send a reminder email only to initiative "Test Initiative for…" at bounding box center [640, 286] width 138 height 20
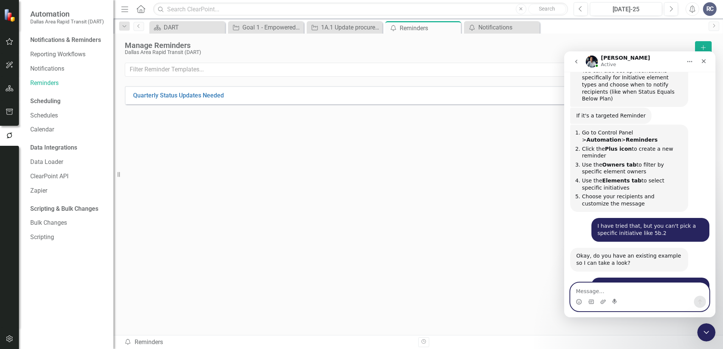
scroll to position [789, 0]
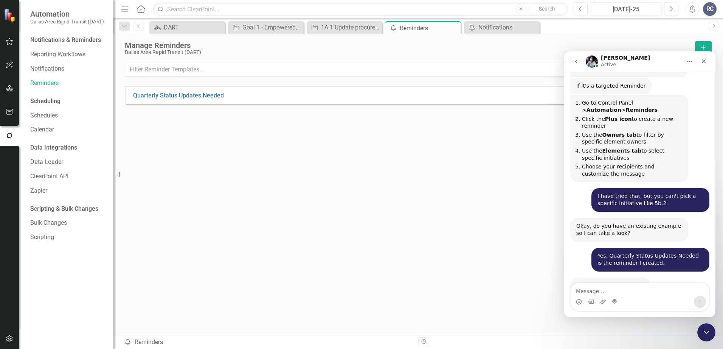
click at [424, 264] on div "Quarterly Status Updates Needed Edit Dropdown Menu" at bounding box center [418, 197] width 587 height 222
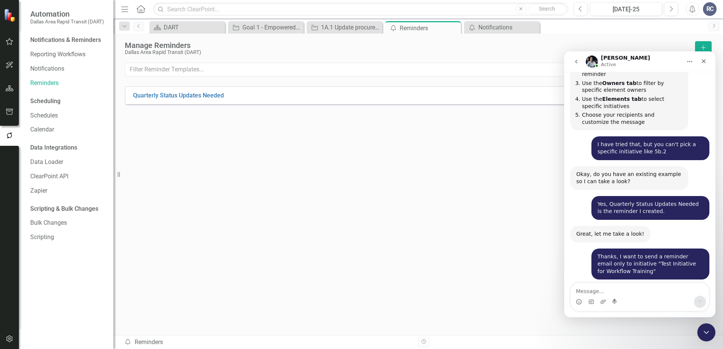
scroll to position [812, 0]
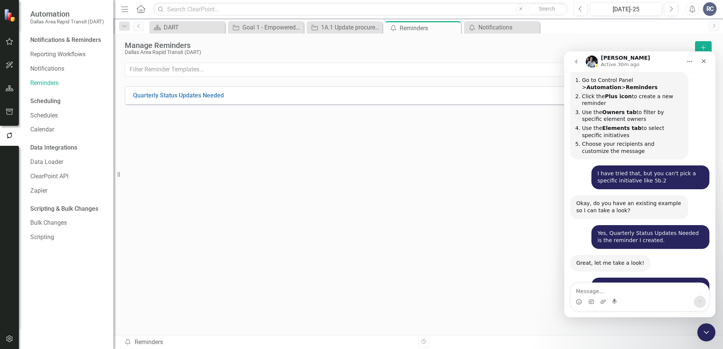
click at [436, 321] on div at bounding box center [418, 322] width 587 height 11
click at [423, 216] on div "Quarterly Status Updates Needed Edit Dropdown Menu" at bounding box center [418, 197] width 587 height 222
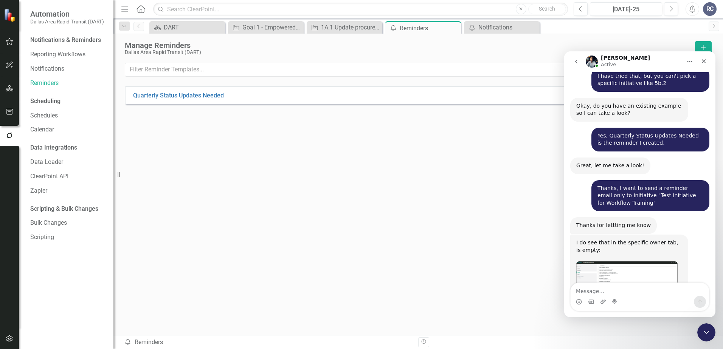
scroll to position [909, 0]
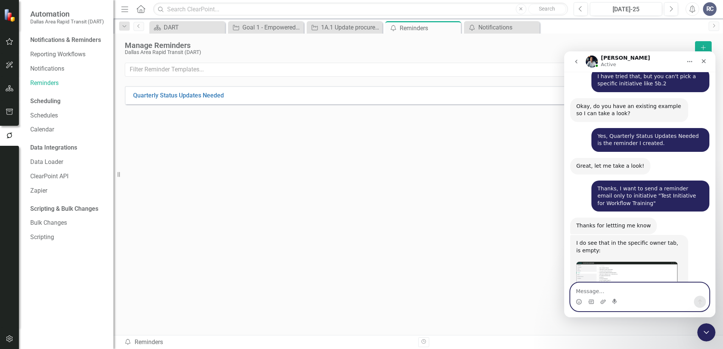
click at [584, 288] on textarea "Message…" at bounding box center [640, 289] width 138 height 13
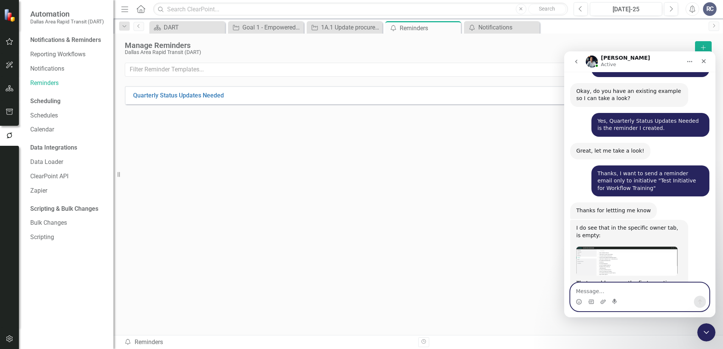
scroll to position [953, 0]
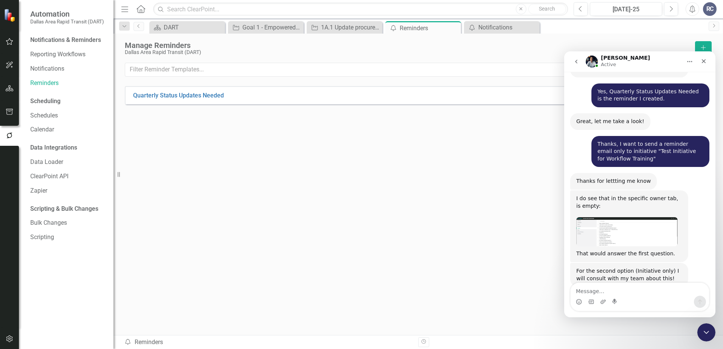
click at [263, 130] on div "Quarterly Status Updates Needed Edit Dropdown Menu" at bounding box center [418, 197] width 587 height 222
click at [422, 185] on div "Quarterly Status Updates Needed Edit Dropdown Menu" at bounding box center [418, 197] width 587 height 222
click at [415, 282] on div "Quarterly Status Updates Needed Edit Dropdown Menu" at bounding box center [418, 197] width 587 height 222
